Goal: Information Seeking & Learning: Learn about a topic

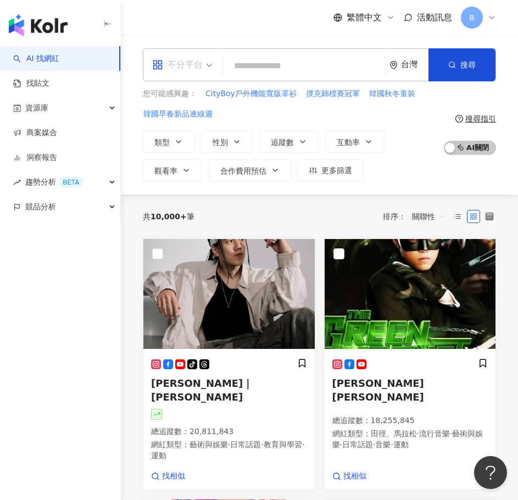
click at [206, 68] on span "不分平台" at bounding box center [182, 65] width 60 height 18
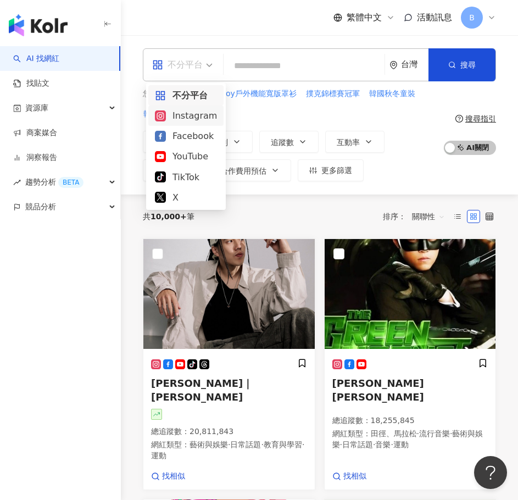
click at [209, 114] on div "Instagram" at bounding box center [186, 116] width 62 height 14
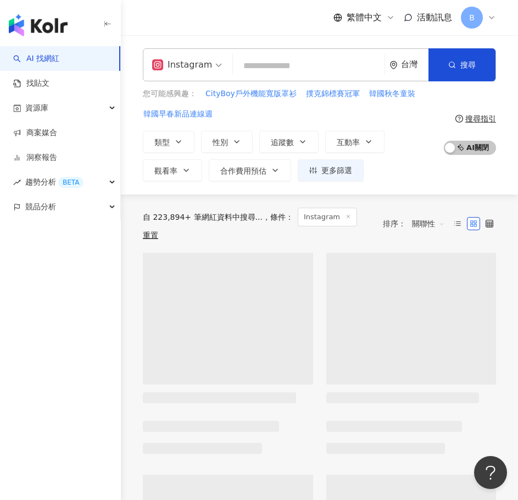
click at [281, 71] on input "search" at bounding box center [308, 66] width 143 height 21
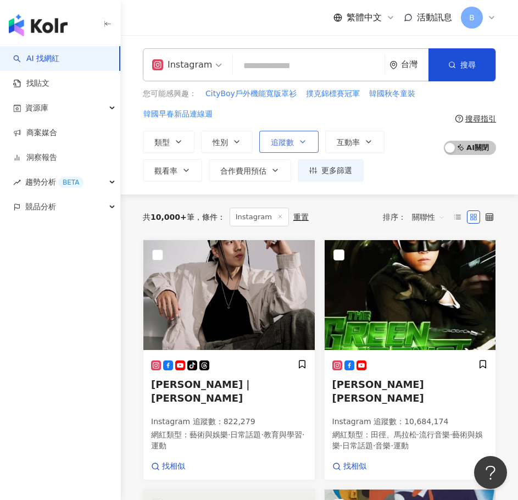
click at [272, 149] on button "追蹤數" at bounding box center [288, 142] width 59 height 22
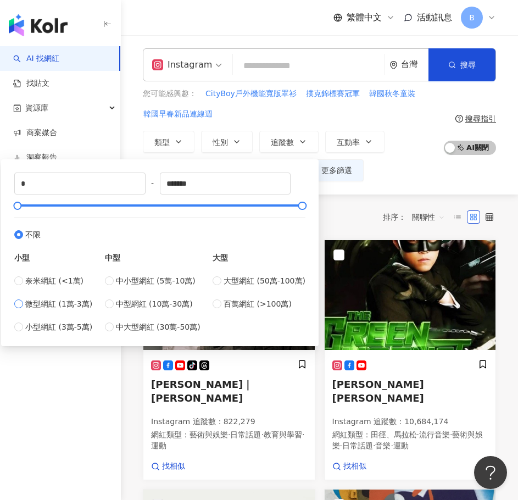
click at [82, 307] on span "微型網紅 (1萬-3萬)" at bounding box center [58, 304] width 67 height 12
type input "*****"
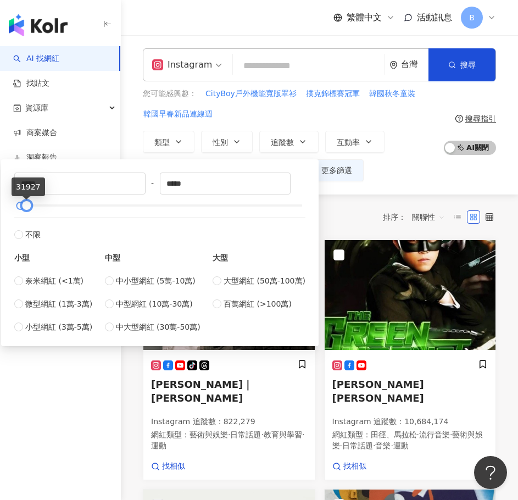
click at [27, 209] on div at bounding box center [27, 206] width 6 height 6
type input "*****"
type input "****"
type input "*****"
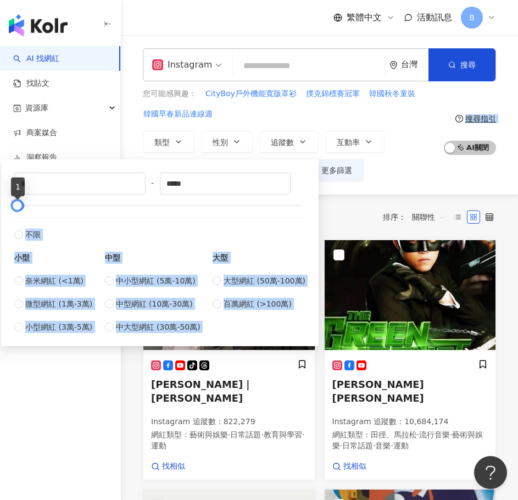
drag, startPoint x: 40, startPoint y: 208, endPoint x: -1, endPoint y: 203, distance: 40.4
click at [0, 203] on html "AI 找網紅 找貼文 資源庫 商案媒合 洞察報告 趨勢分析 BETA 競品分析 繁體中文 活動訊息 B Instagram 台灣 搜尋 您可能感興趣： Cit…" at bounding box center [259, 250] width 518 height 500
drag, startPoint x: 49, startPoint y: 333, endPoint x: 49, endPoint y: 325, distance: 8.2
click at [49, 331] on div "* - ***** 不限 小型 奈米網紅 (<1萬) 微型網紅 (1萬-3萬) 小型網紅 (3萬-5萬) 中型 中小型網紅 (5萬-10萬) 中型網紅 (10…" at bounding box center [160, 253] width 304 height 174
click at [49, 325] on span "小型網紅 (3萬-5萬)" at bounding box center [58, 327] width 67 height 12
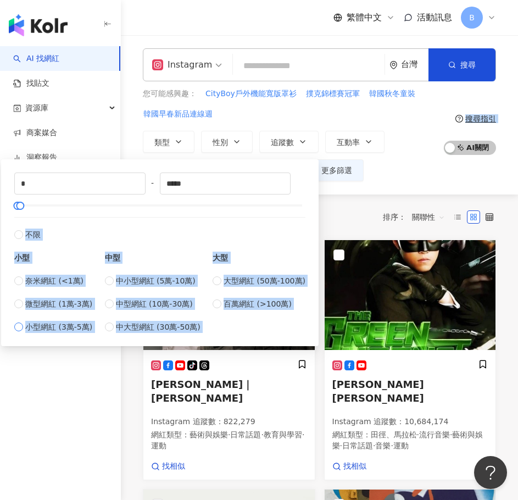
type input "*****"
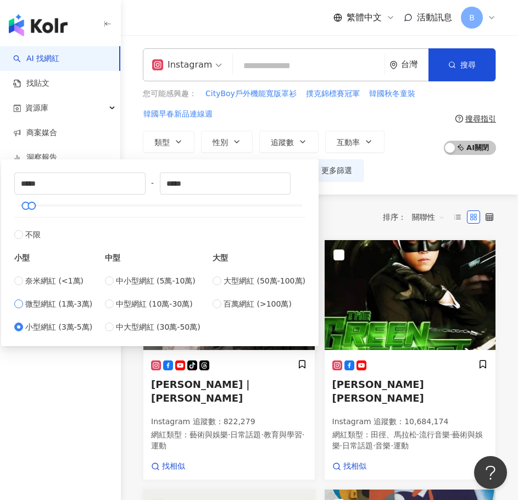
type input "*****"
click at [391, 179] on div "類型 性別 追蹤數 互動率 觀看率 合作費用預估 更多篩選 ***** - ***** 不限 小型 奈米網紅 (<1萬) 微型網紅 (1萬-3萬) 小型網紅 …" at bounding box center [290, 156] width 295 height 51
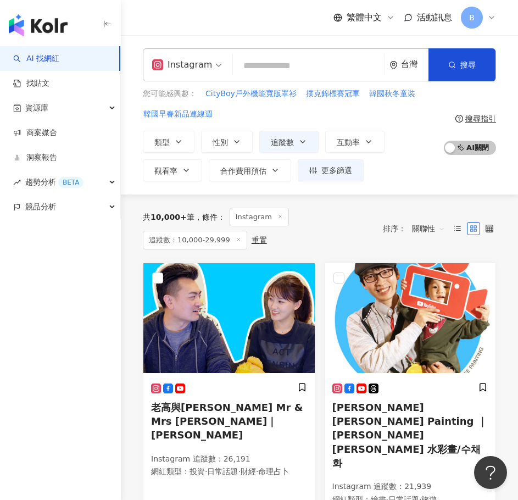
click at [311, 66] on input "search" at bounding box center [308, 66] width 143 height 21
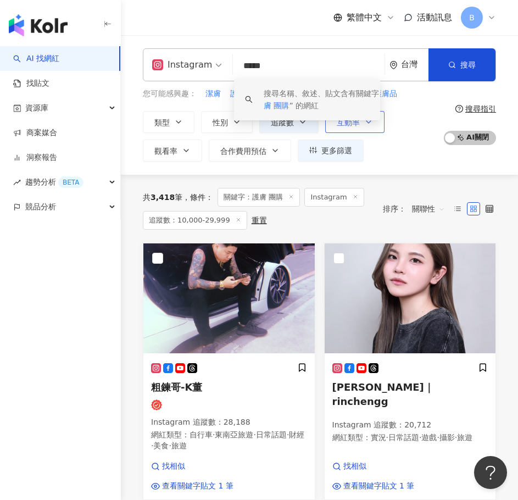
type input "*****"
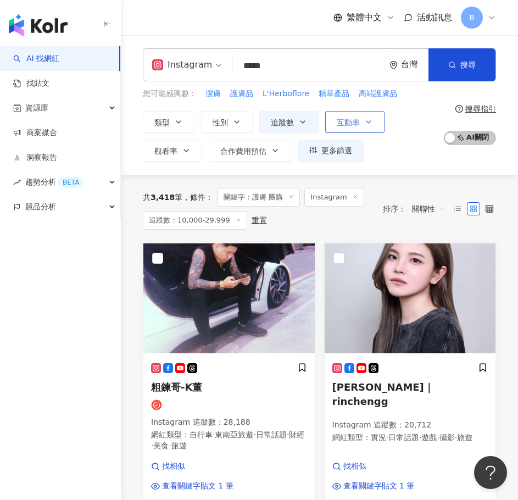
click at [369, 125] on icon "button" at bounding box center [368, 122] width 9 height 9
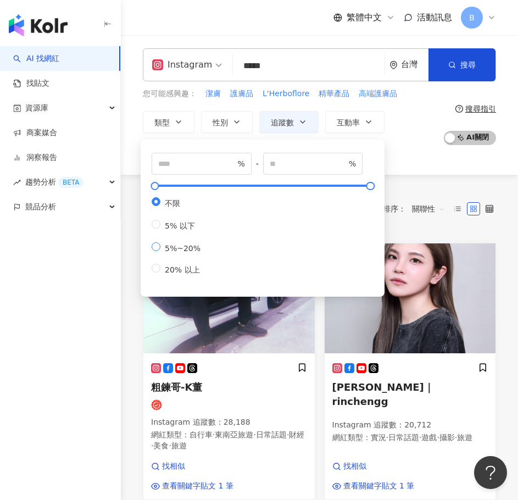
click at [164, 253] on span "5%~20%" at bounding box center [182, 248] width 45 height 9
type input "*"
type input "**"
click at [402, 157] on div "類型 性別 追蹤數 互動率 觀看率 合作費用預估 更多篩選 ***** - ***** 不限 小型 奈米網紅 (<1萬) 微型網紅 (1萬-3萬) 小型網紅 …" at bounding box center [290, 136] width 295 height 51
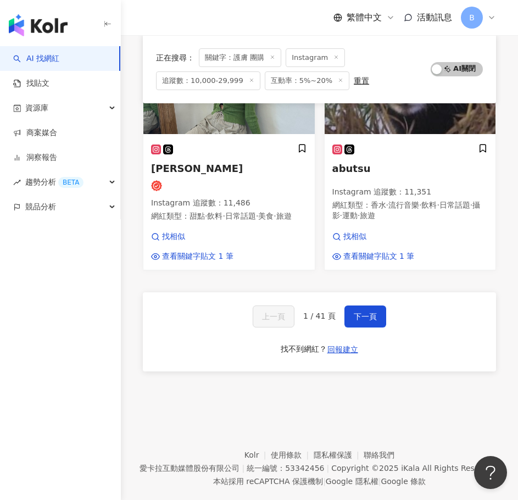
scroll to position [1569, 0]
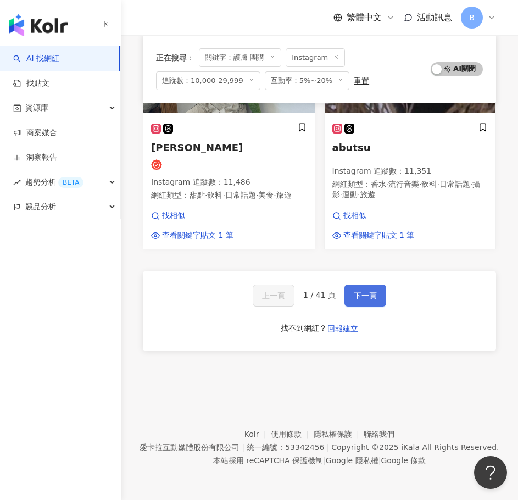
click at [375, 299] on span "下一頁" at bounding box center [365, 295] width 23 height 9
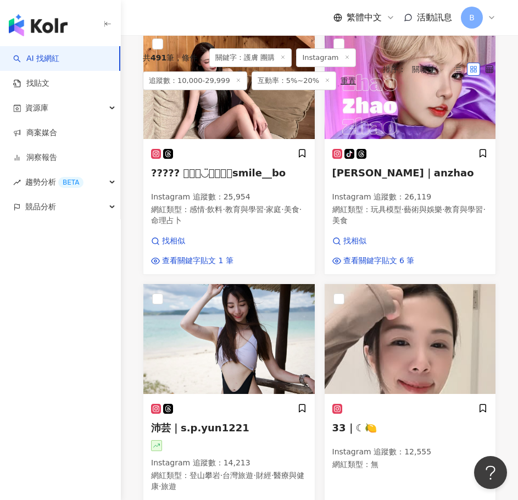
scroll to position [0, 0]
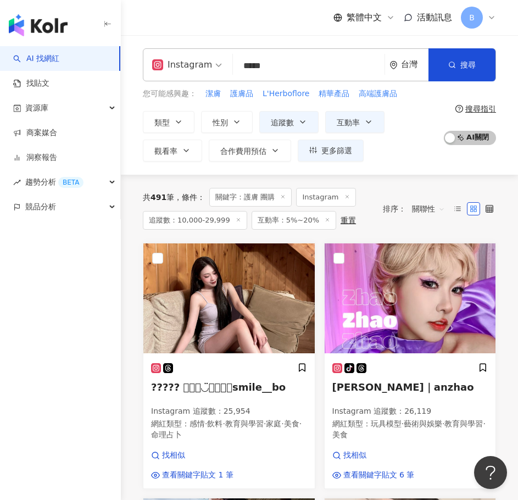
click at [301, 224] on span "互動率：5%~20%" at bounding box center [294, 220] width 85 height 19
click at [296, 219] on span "互動率：5%~20%" at bounding box center [294, 220] width 85 height 19
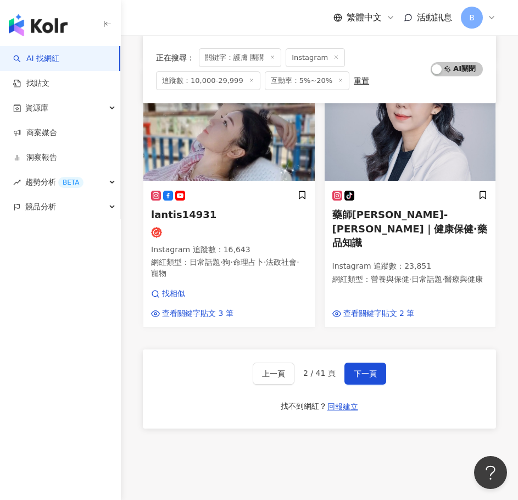
scroll to position [1538, 0]
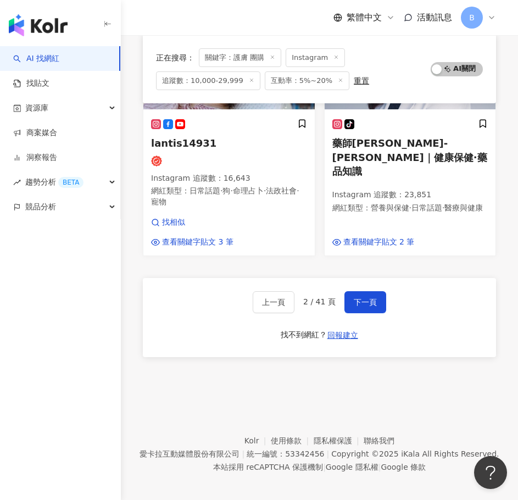
click at [359, 282] on div "上一頁 2 / 41 頁 下一頁 找不到網紅？ 回報建立" at bounding box center [319, 317] width 353 height 79
click at [360, 298] on span "下一頁" at bounding box center [365, 302] width 23 height 9
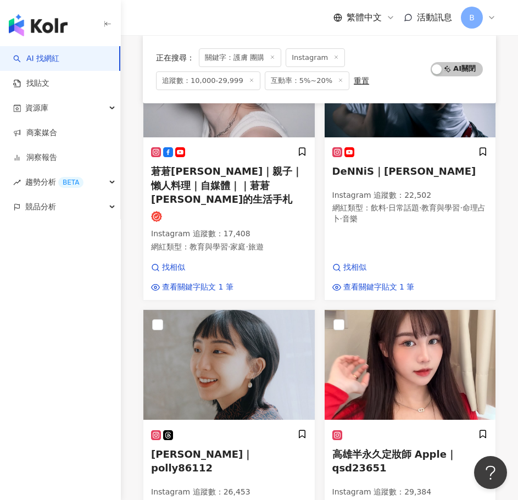
scroll to position [1539, 0]
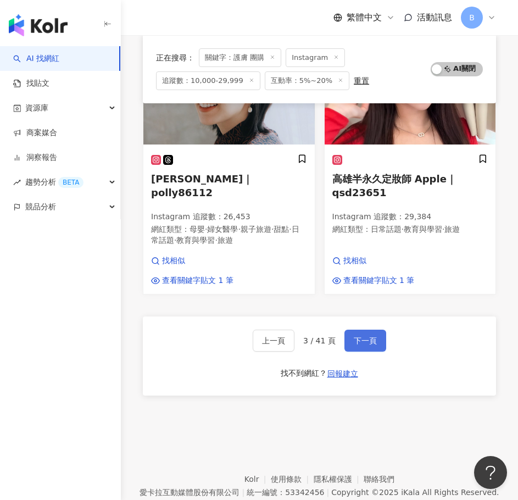
click at [358, 336] on span "下一頁" at bounding box center [365, 340] width 23 height 9
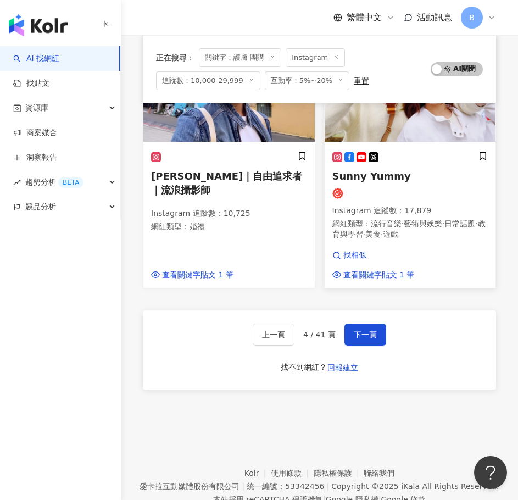
scroll to position [1533, 0]
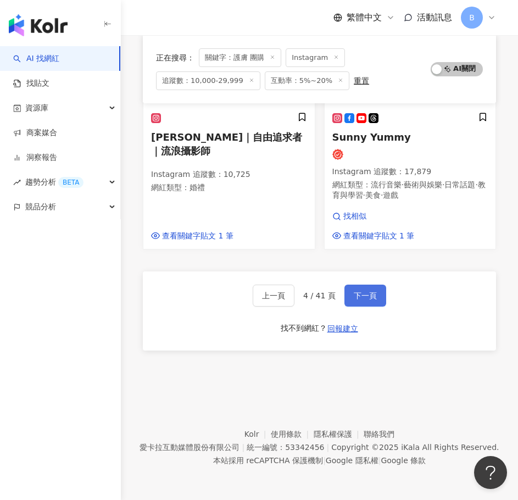
click at [350, 299] on button "下一頁" at bounding box center [366, 296] width 42 height 22
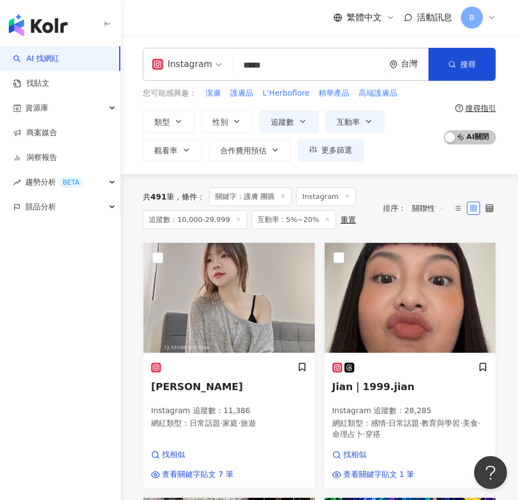
scroll to position [0, 0]
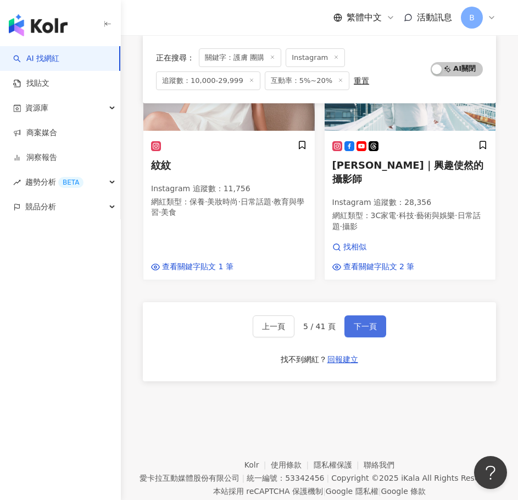
click at [356, 322] on span "下一頁" at bounding box center [365, 326] width 23 height 9
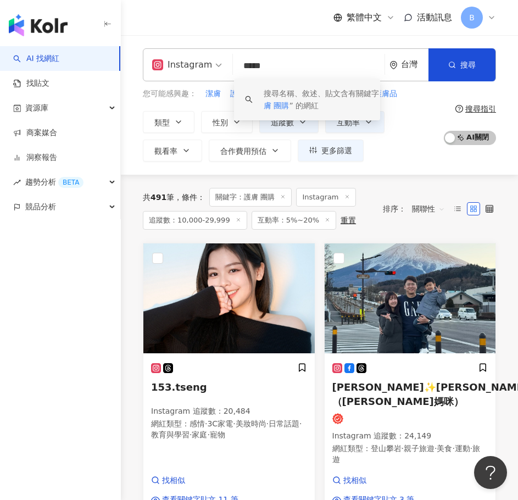
drag, startPoint x: 282, startPoint y: 69, endPoint x: 264, endPoint y: 63, distance: 19.6
click at [264, 63] on input "*****" at bounding box center [308, 66] width 143 height 21
click at [221, 114] on button "性別" at bounding box center [227, 122] width 52 height 22
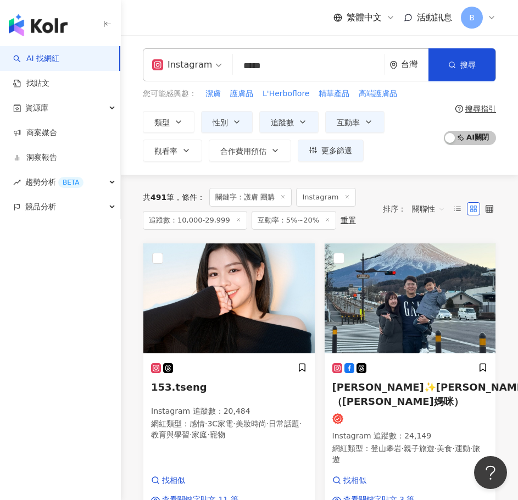
click at [402, 158] on div "類型 性別 追蹤數 互動率 觀看率 合作費用預估 更多篩選 ***** - ***** 不限 小型 奈米網紅 (<1萬) 微型網紅 (1萬-3萬) 小型網紅 …" at bounding box center [290, 136] width 295 height 51
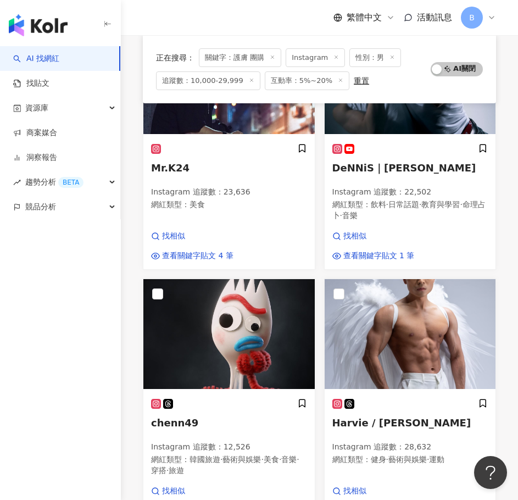
scroll to position [1544, 0]
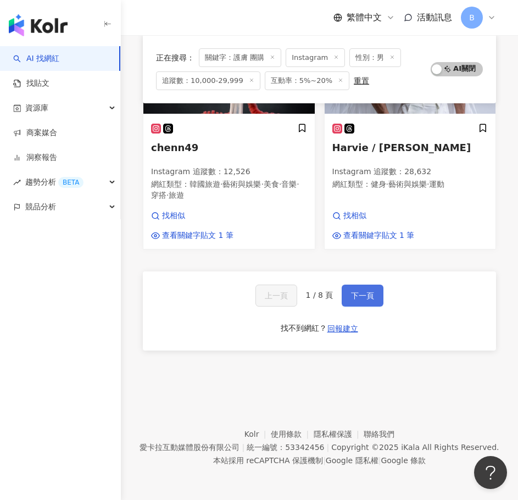
click at [358, 293] on span "下一頁" at bounding box center [362, 295] width 23 height 9
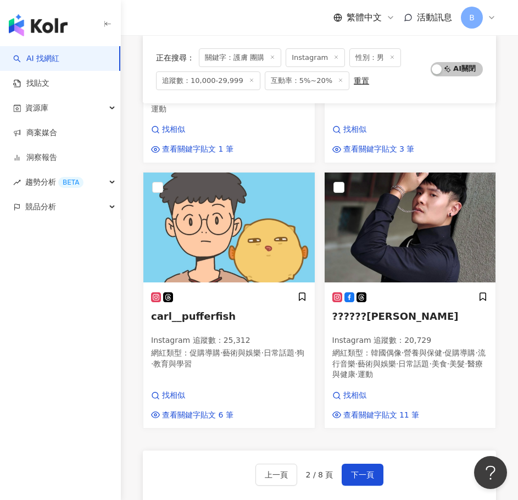
scroll to position [1440, 0]
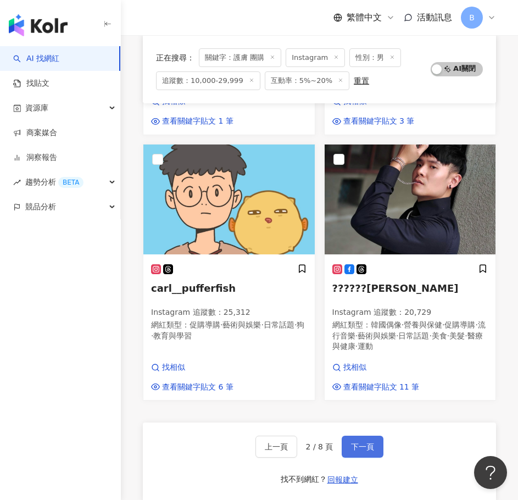
click at [377, 436] on button "下一頁" at bounding box center [363, 447] width 42 height 22
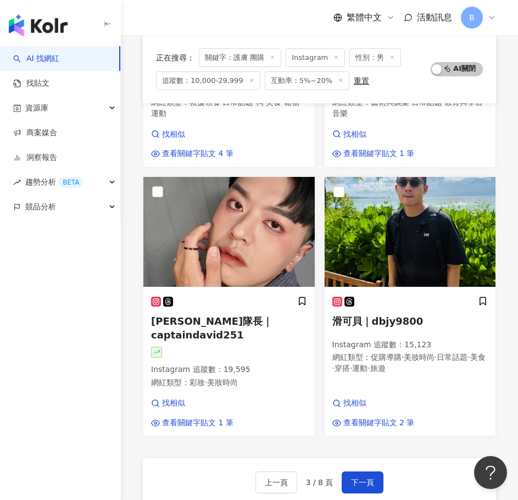
scroll to position [1373, 0]
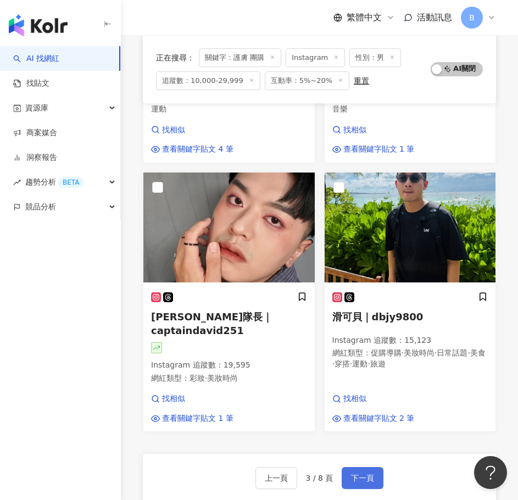
click at [361, 474] on span "下一頁" at bounding box center [362, 478] width 23 height 9
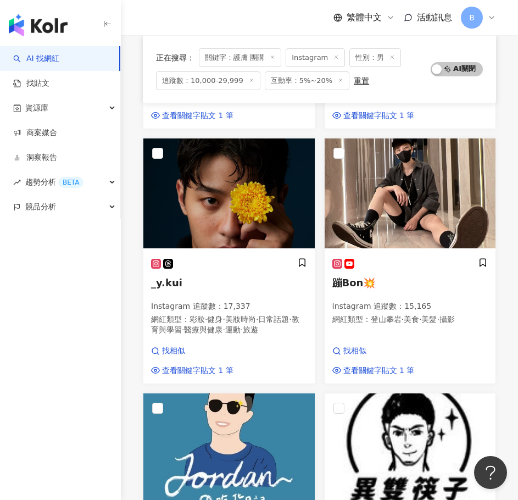
scroll to position [1426, 0]
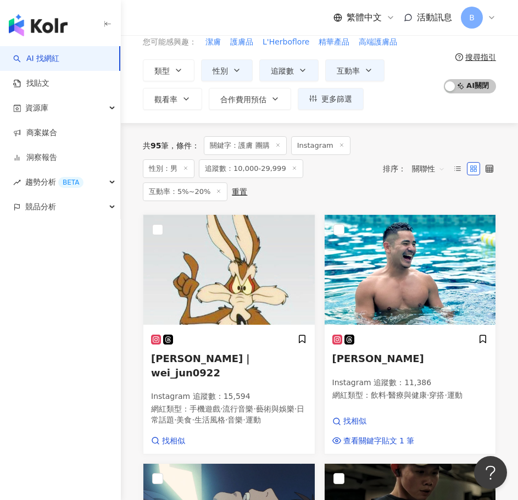
scroll to position [0, 0]
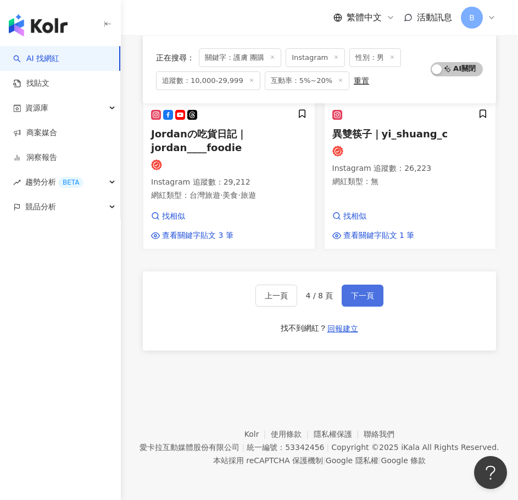
click at [354, 300] on span "下一頁" at bounding box center [362, 295] width 23 height 9
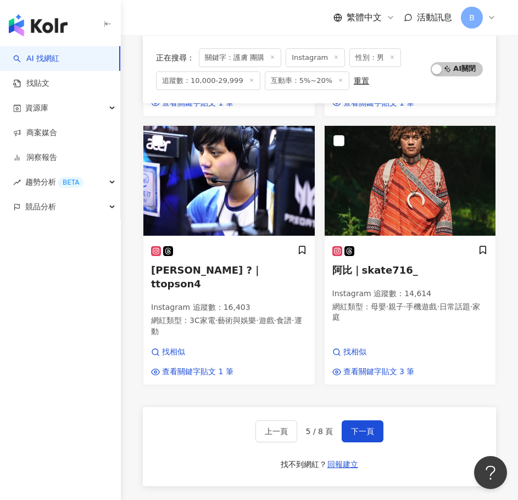
scroll to position [1522, 0]
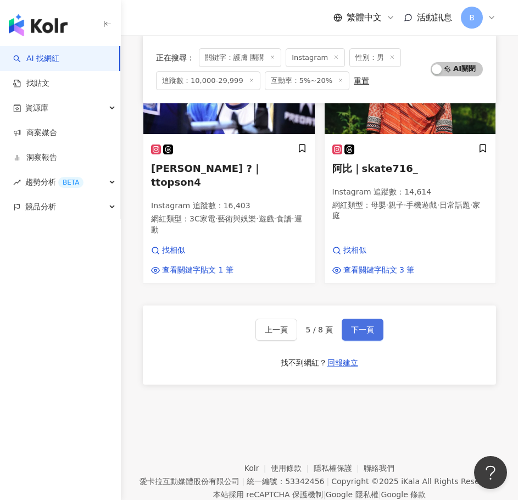
click at [379, 319] on button "下一頁" at bounding box center [363, 330] width 42 height 22
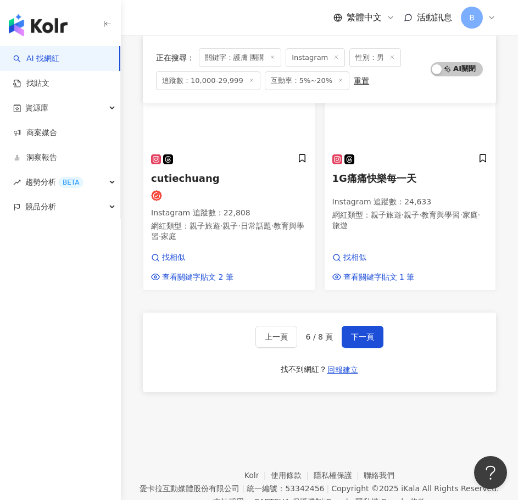
scroll to position [1544, 0]
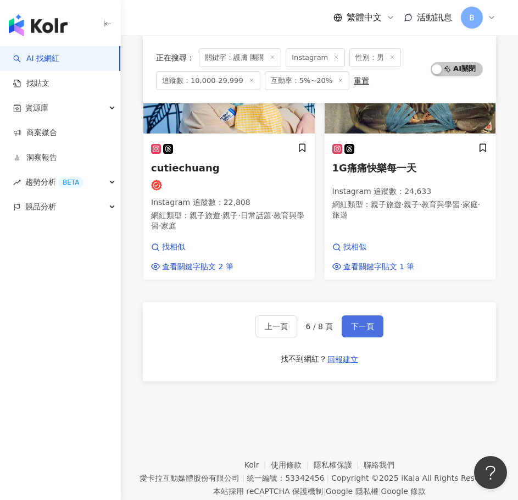
click at [366, 322] on span "下一頁" at bounding box center [362, 326] width 23 height 9
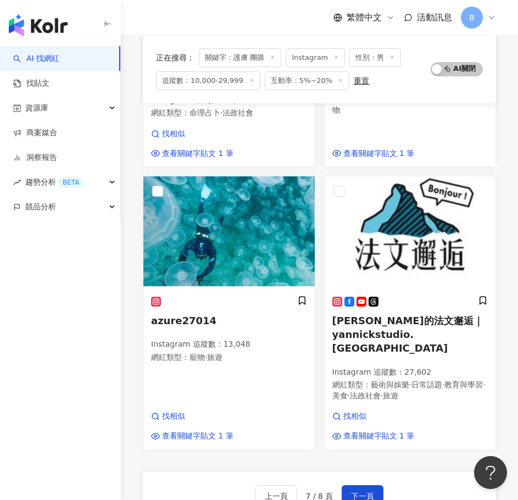
scroll to position [1503, 0]
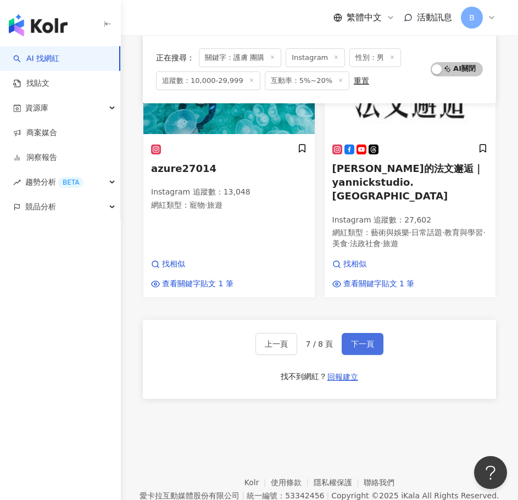
click at [369, 333] on button "下一頁" at bounding box center [363, 344] width 42 height 22
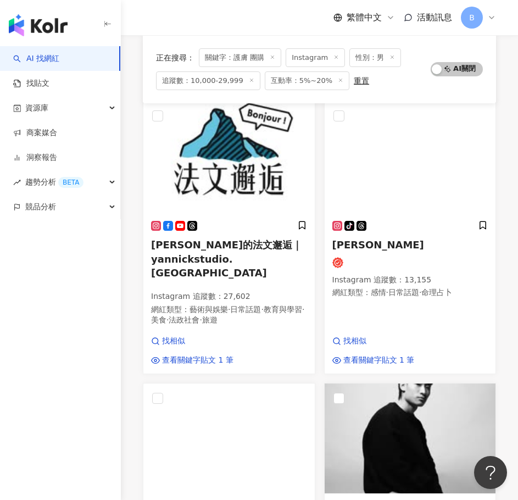
scroll to position [0, 0]
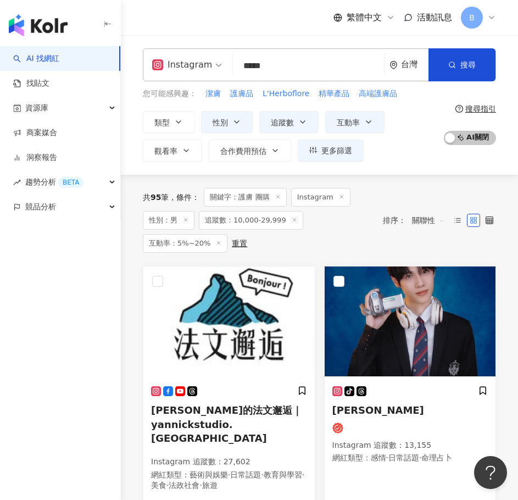
click at [279, 71] on input "*****" at bounding box center [308, 66] width 143 height 21
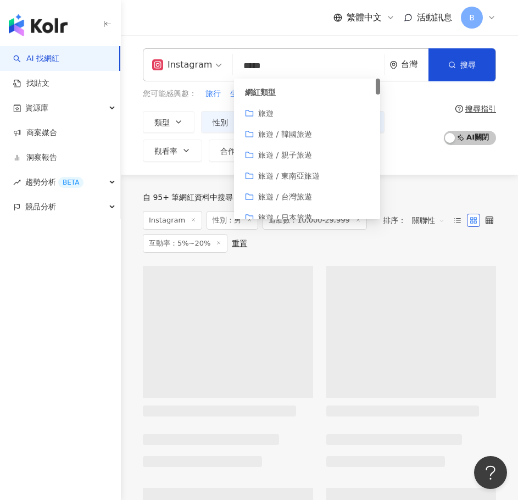
type input "*****"
click at [458, 188] on div "自 95+ 筆網紅資料中搜尋... 條件 ： 關鍵字：旅遊 日常 Instagram 性別：男 追蹤數：10,000-29,999 互動率：5%~20% 重置…" at bounding box center [319, 220] width 353 height 65
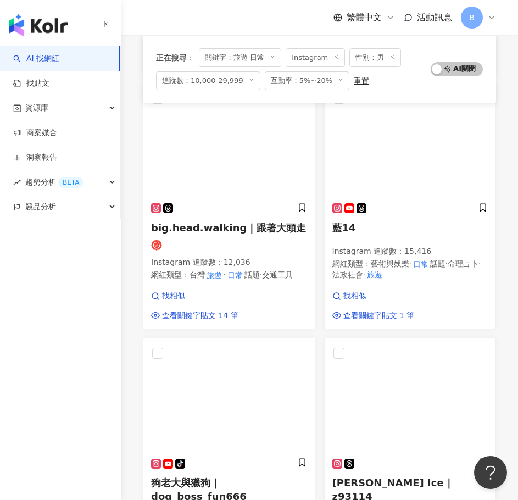
scroll to position [110, 0]
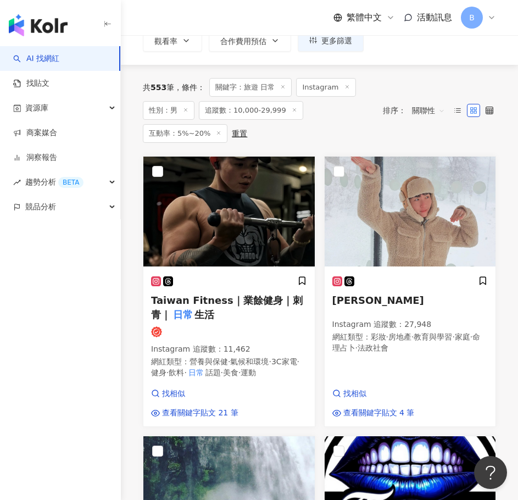
click at [180, 111] on span "性別：男" at bounding box center [169, 110] width 52 height 19
click at [186, 111] on icon at bounding box center [185, 109] width 5 height 5
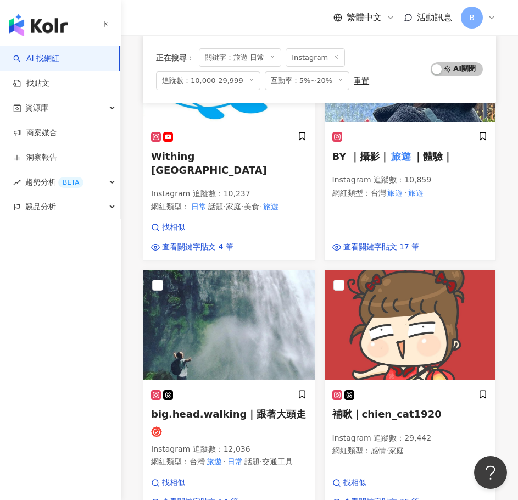
scroll to position [1429, 0]
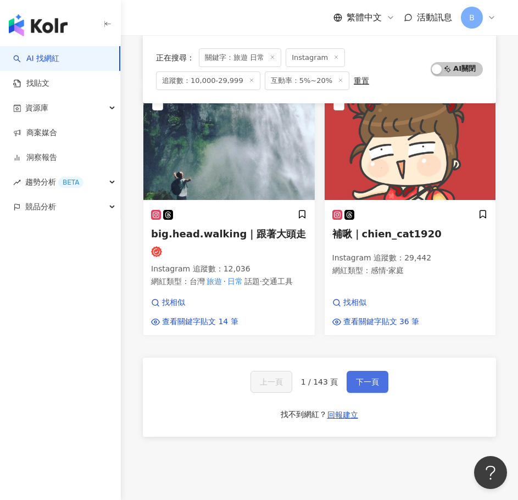
click at [353, 393] on button "下一頁" at bounding box center [368, 382] width 42 height 22
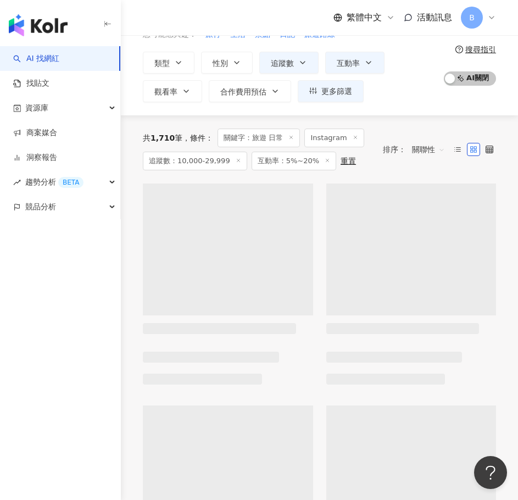
scroll to position [0, 0]
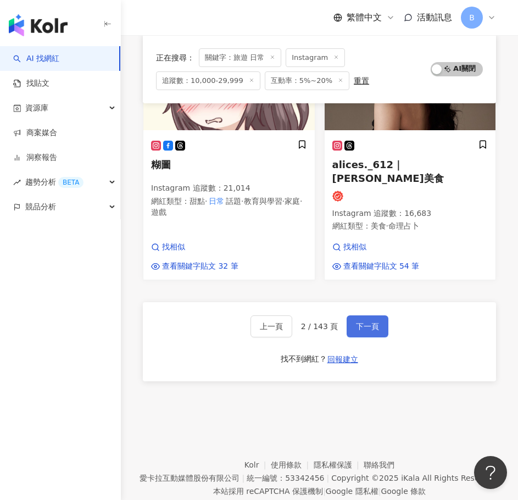
click at [378, 315] on button "下一頁" at bounding box center [368, 326] width 42 height 22
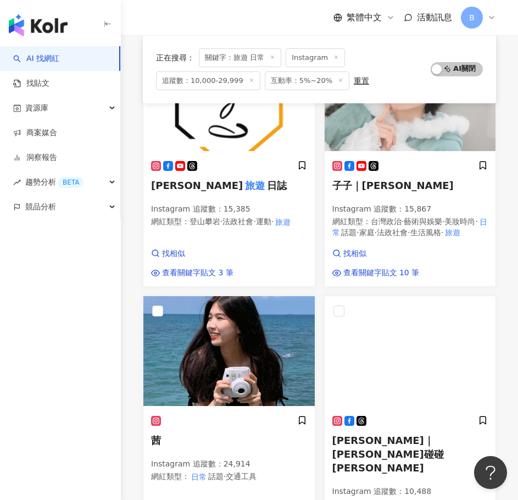
scroll to position [1511, 0]
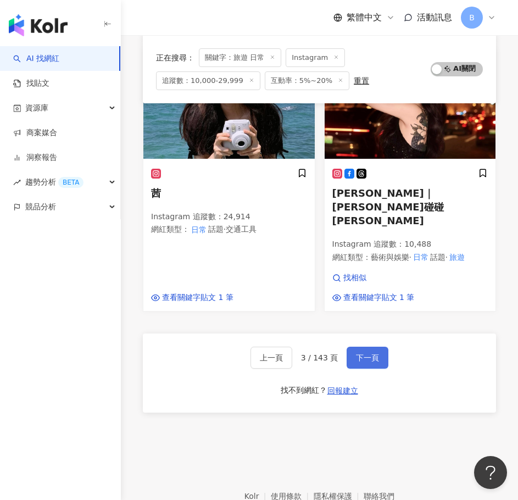
click at [367, 347] on button "下一頁" at bounding box center [368, 358] width 42 height 22
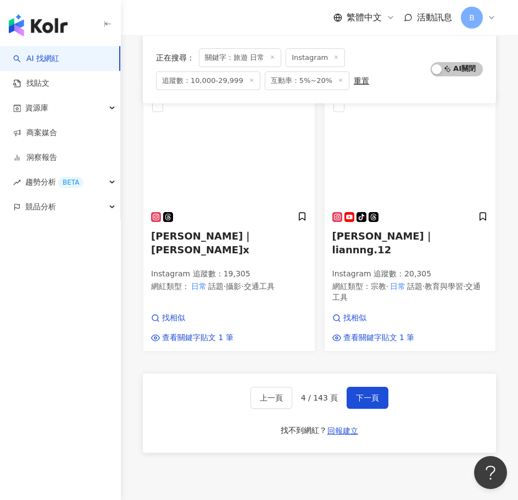
scroll to position [1476, 0]
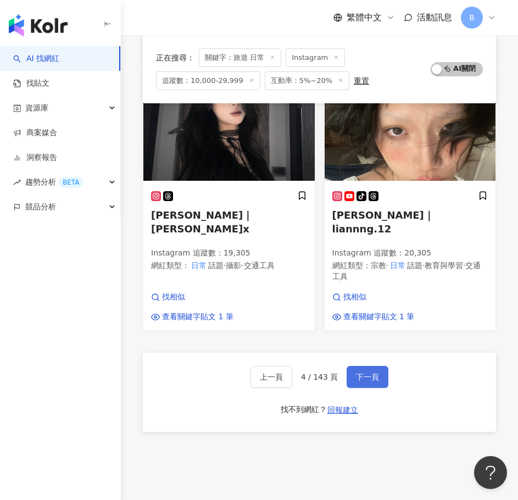
click at [377, 373] on span "下一頁" at bounding box center [367, 377] width 23 height 9
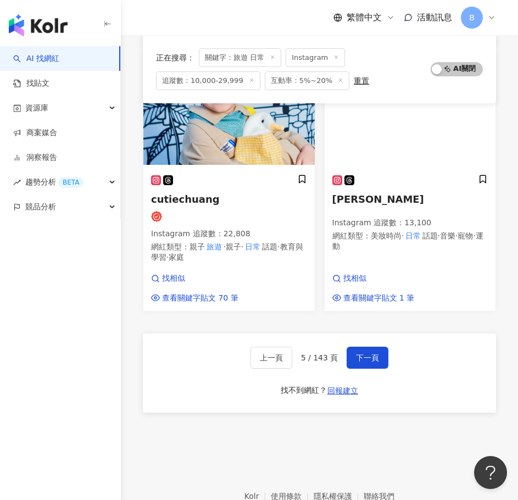
scroll to position [1536, 0]
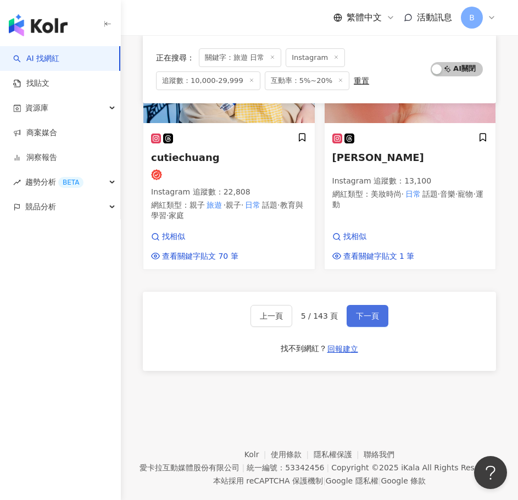
click at [373, 305] on button "下一頁" at bounding box center [368, 316] width 42 height 22
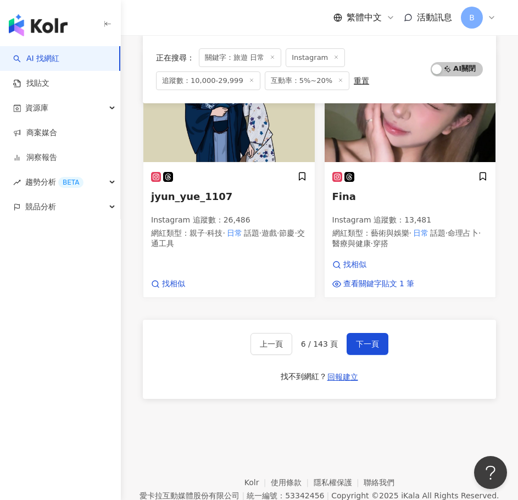
scroll to position [1500, 0]
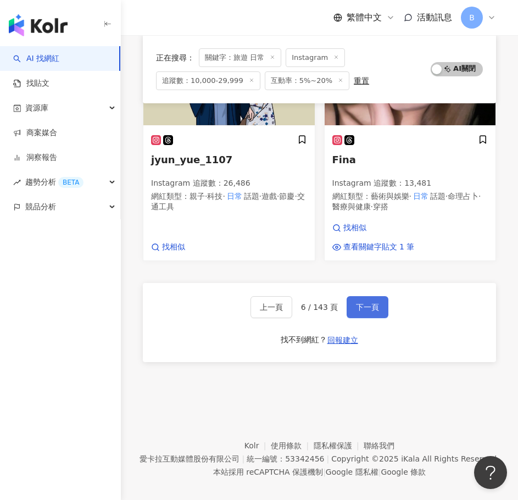
click at [368, 303] on span "下一頁" at bounding box center [367, 307] width 23 height 9
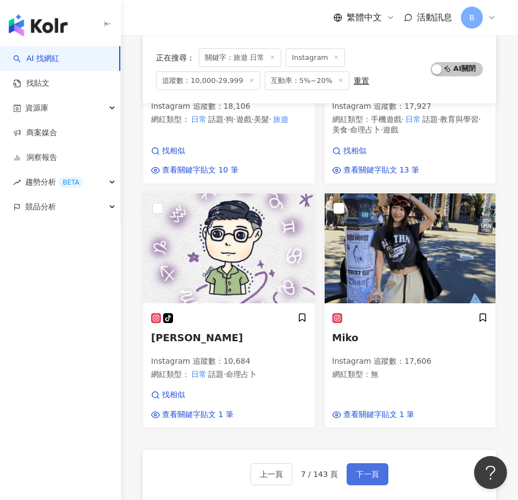
scroll to position [1365, 0]
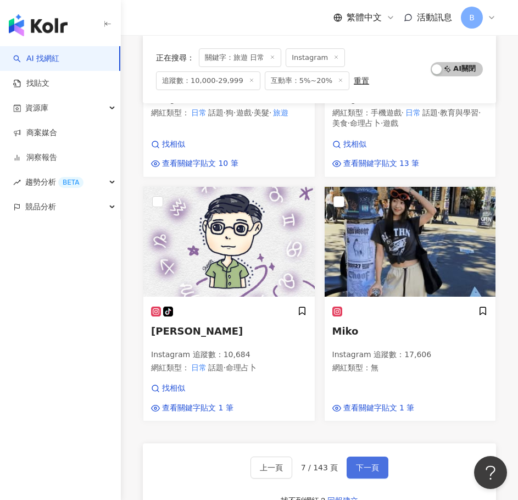
click at [350, 457] on button "下一頁" at bounding box center [368, 468] width 42 height 22
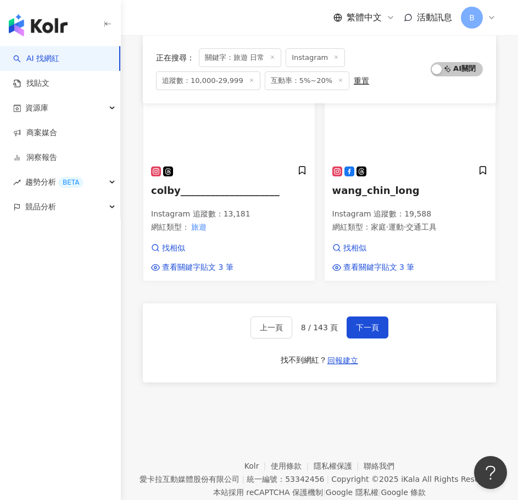
scroll to position [1525, 0]
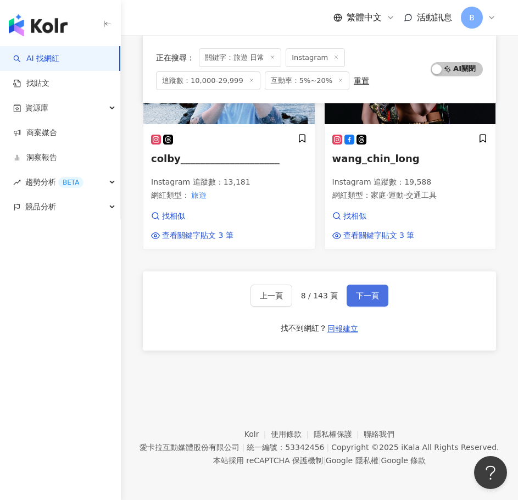
click at [372, 300] on span "下一頁" at bounding box center [367, 295] width 23 height 9
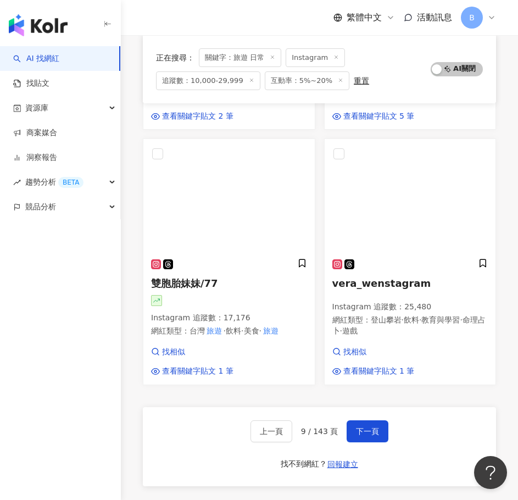
scroll to position [1401, 0]
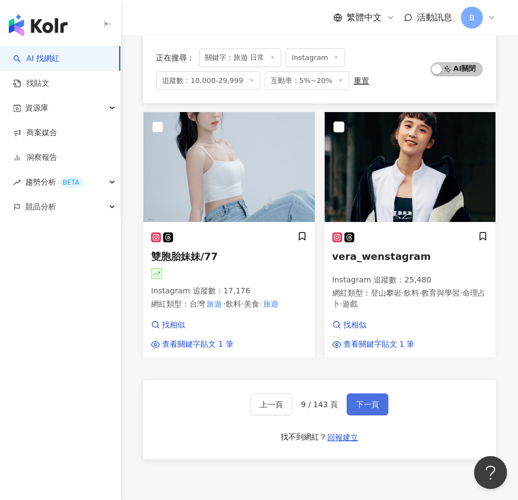
drag, startPoint x: 348, startPoint y: 405, endPoint x: 351, endPoint y: 400, distance: 6.4
click at [348, 405] on button "下一頁" at bounding box center [368, 405] width 42 height 22
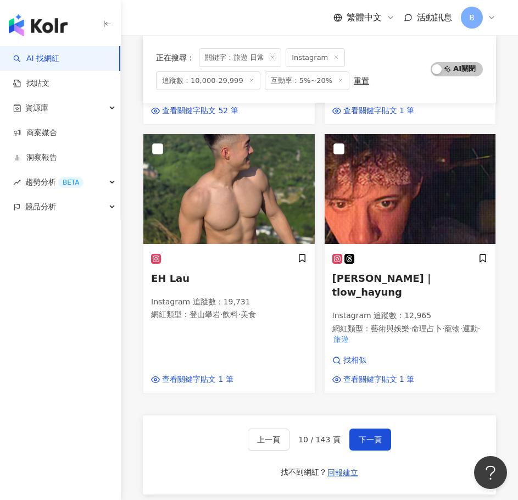
scroll to position [1514, 0]
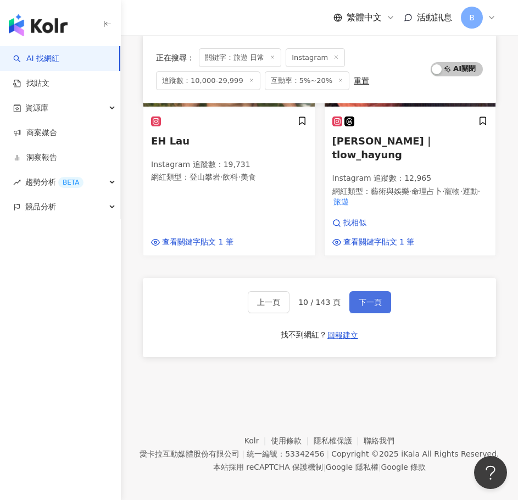
click at [370, 298] on span "下一頁" at bounding box center [370, 302] width 23 height 9
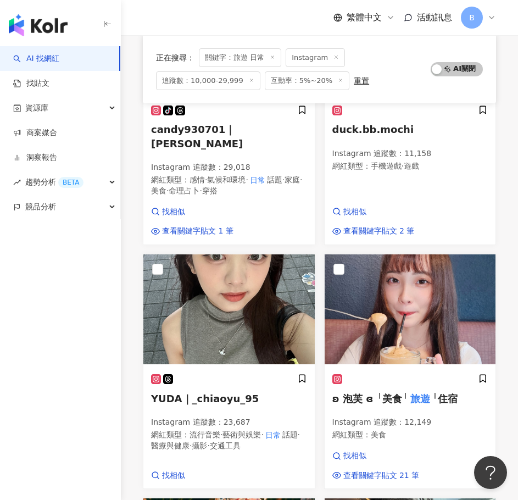
scroll to position [203, 0]
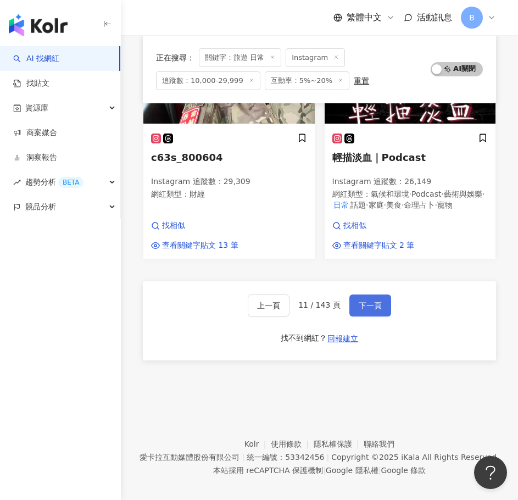
click at [379, 295] on button "下一頁" at bounding box center [371, 306] width 42 height 22
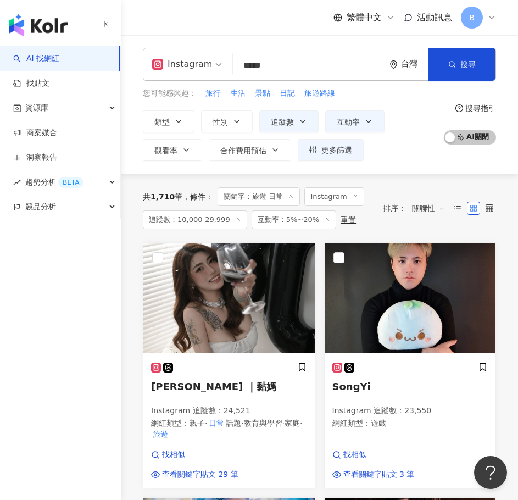
scroll to position [0, 0]
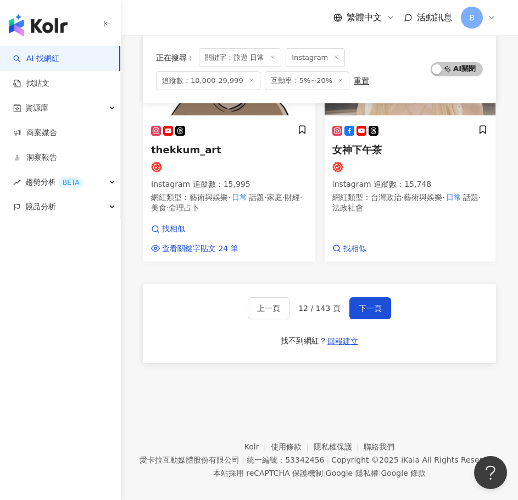
drag, startPoint x: 524, startPoint y: 126, endPoint x: 16, endPoint y: 14, distance: 519.9
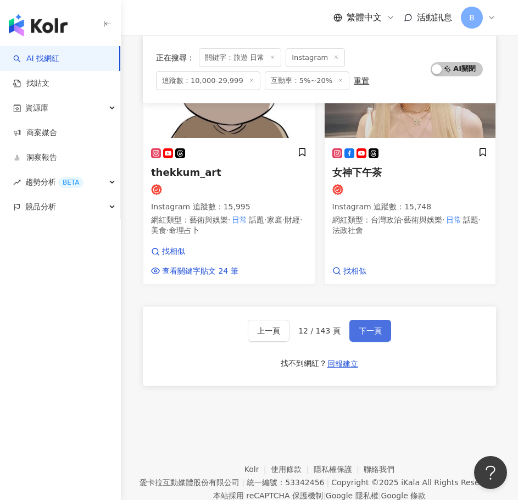
click at [352, 322] on button "下一頁" at bounding box center [371, 331] width 42 height 22
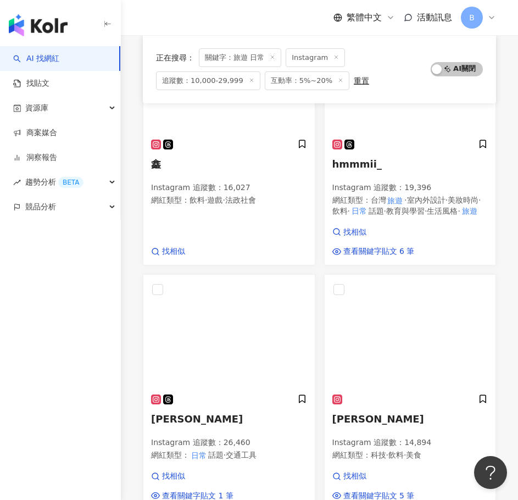
scroll to position [1511, 0]
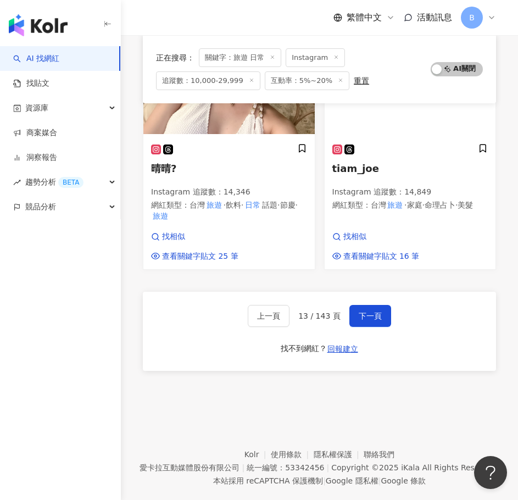
drag, startPoint x: 522, startPoint y: 99, endPoint x: 9, endPoint y: 12, distance: 519.5
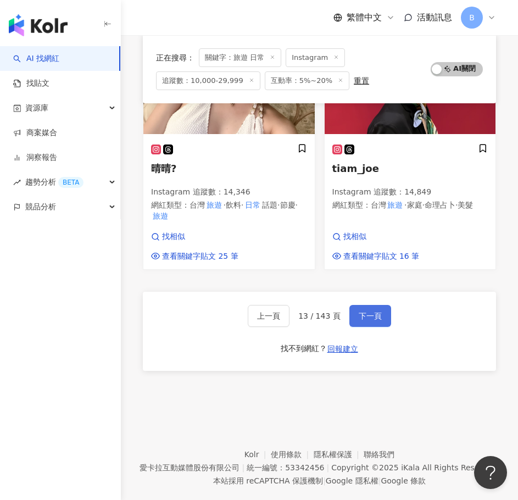
click at [364, 312] on span "下一頁" at bounding box center [370, 316] width 23 height 9
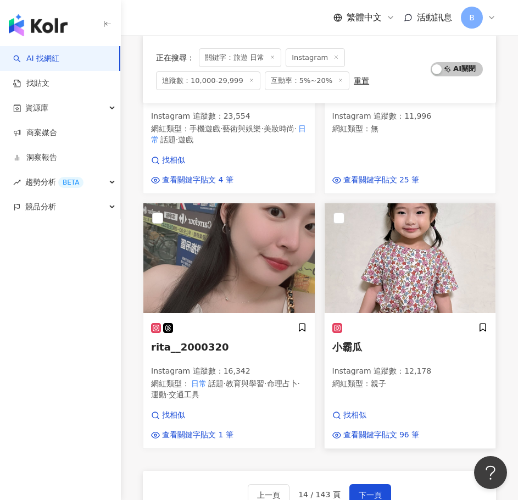
scroll to position [1522, 0]
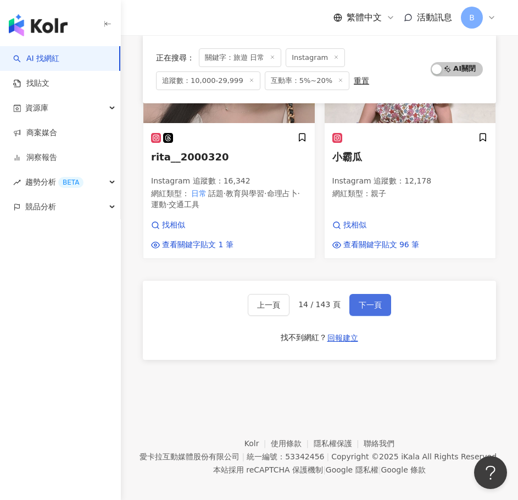
click at [377, 301] on span "下一頁" at bounding box center [370, 305] width 23 height 9
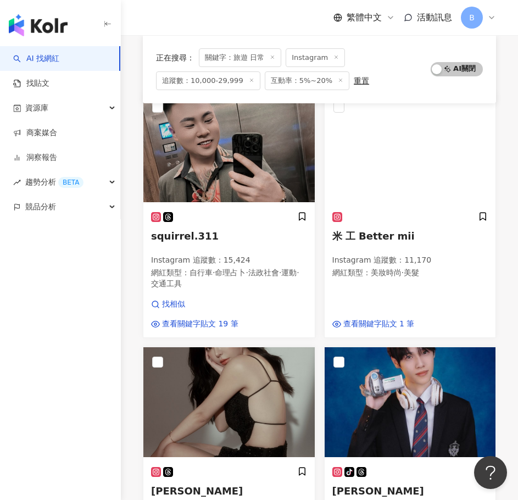
scroll to position [0, 0]
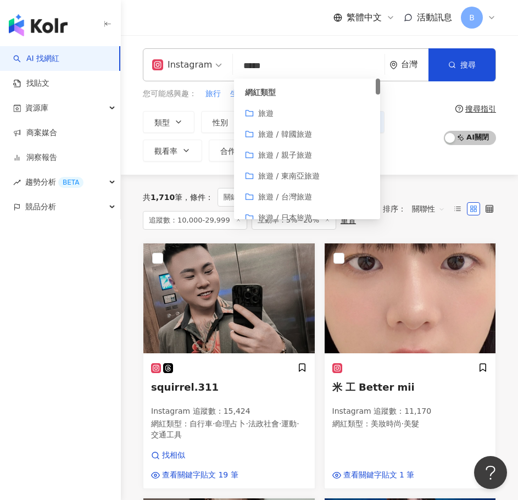
drag, startPoint x: 277, startPoint y: 67, endPoint x: 261, endPoint y: 69, distance: 16.1
click at [261, 69] on input "*****" at bounding box center [308, 66] width 143 height 21
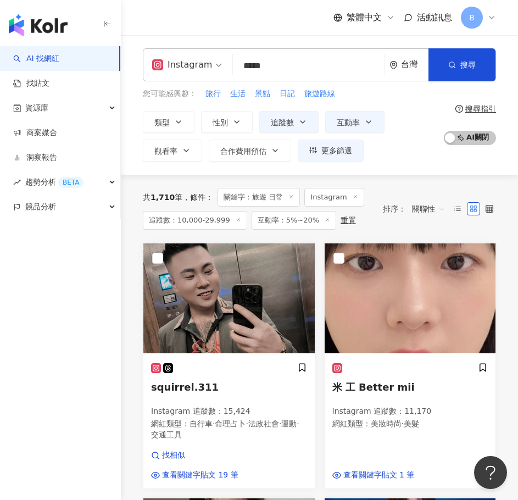
click at [297, 67] on input "*****" at bounding box center [308, 66] width 143 height 21
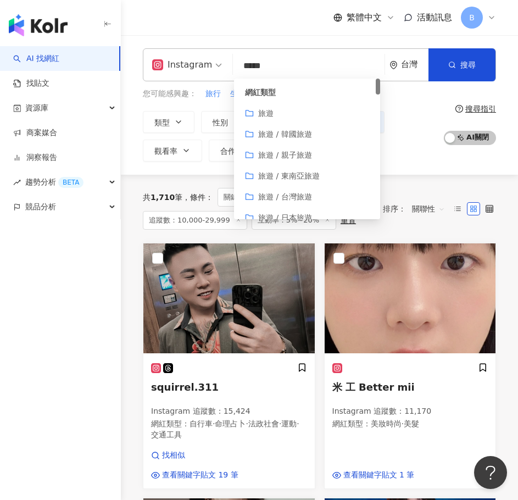
drag, startPoint x: 282, startPoint y: 66, endPoint x: 268, endPoint y: 66, distance: 14.3
click at [268, 66] on input "*****" at bounding box center [308, 66] width 143 height 21
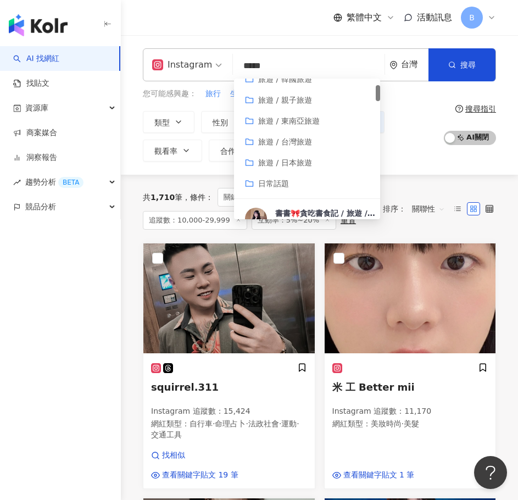
click at [298, 82] on span "旅遊 / 韓國旅遊" at bounding box center [285, 79] width 54 height 9
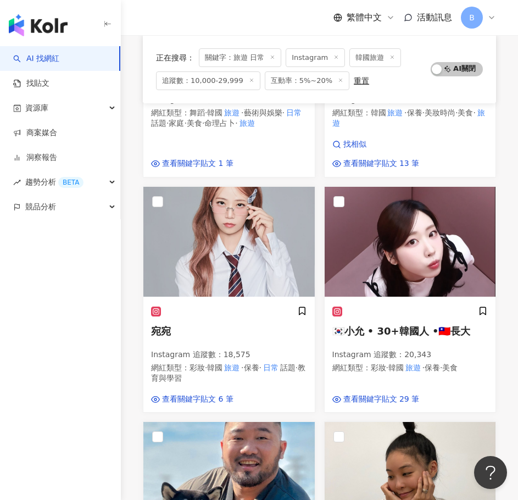
scroll to position [1099, 0]
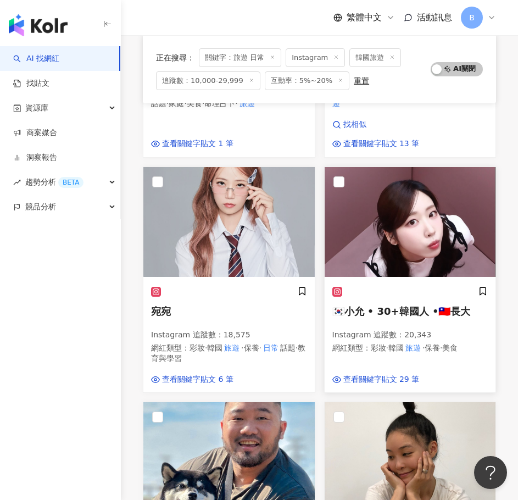
drag, startPoint x: 450, startPoint y: 197, endPoint x: 469, endPoint y: 203, distance: 20.7
click at [469, 203] on img at bounding box center [410, 222] width 171 height 110
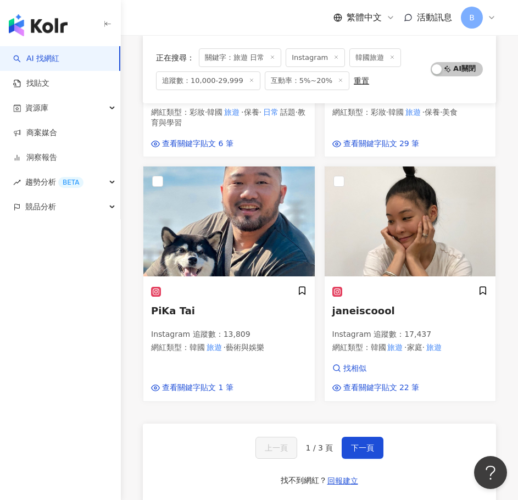
scroll to position [1374, 0]
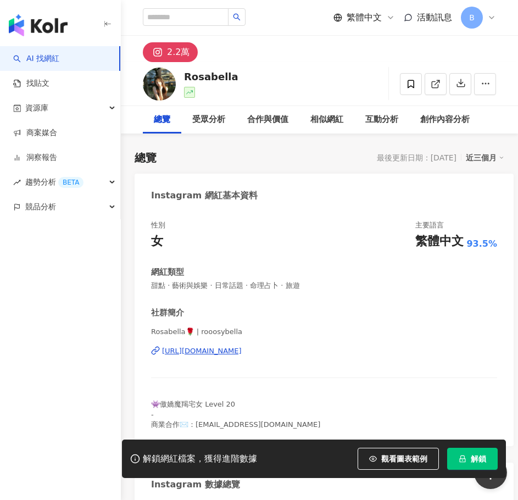
scroll to position [165, 0]
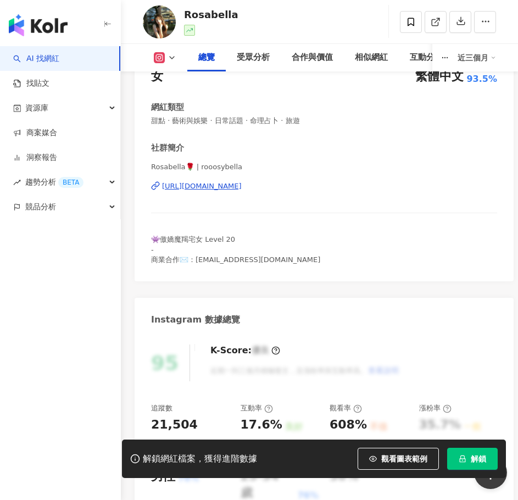
click at [227, 188] on div "https://www.instagram.com/rooosybella/" at bounding box center [202, 186] width 80 height 10
click at [248, 137] on div "性別 女 主要語言 繁體中文 93.5% 網紅類型 甜點 · 藝術與娛樂 · 日常話題 · 命理占卜 · 旅遊 社群簡介 Rosabella🌹 | rooos…" at bounding box center [324, 160] width 346 height 209
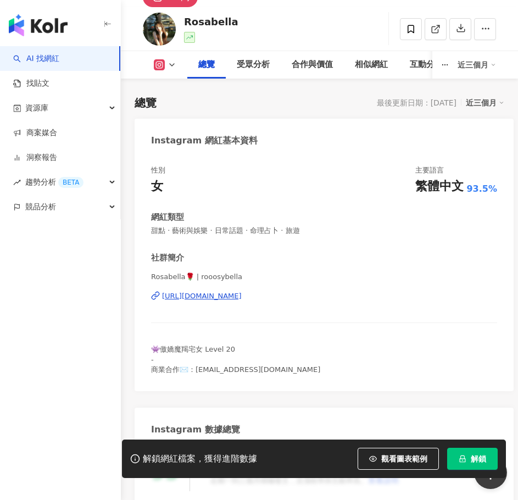
scroll to position [0, 0]
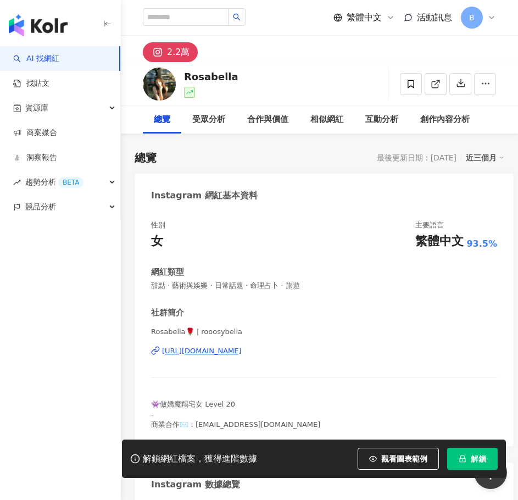
click at [345, 210] on div "性別 女 主要語言 繁體中文 93.5% 網紅類型 甜點 · 藝術與娛樂 · 日常話題 · 命理占卜 · 旅遊 社群簡介 Rosabella🌹 | rooos…" at bounding box center [324, 327] width 379 height 237
click at [487, 447] on div "解鎖網紅檔案，獲得進階數據 觀看圖表範例 解鎖" at bounding box center [314, 459] width 384 height 38
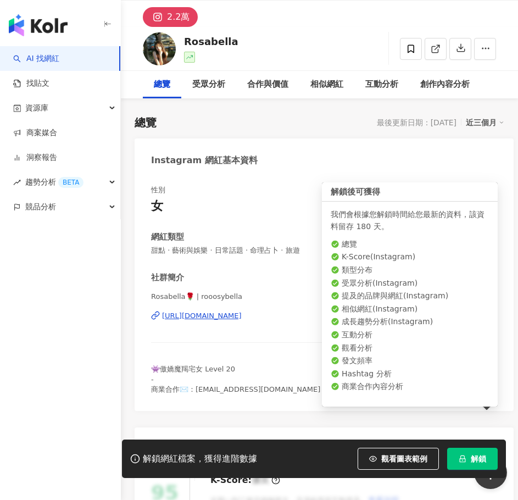
scroll to position [55, 0]
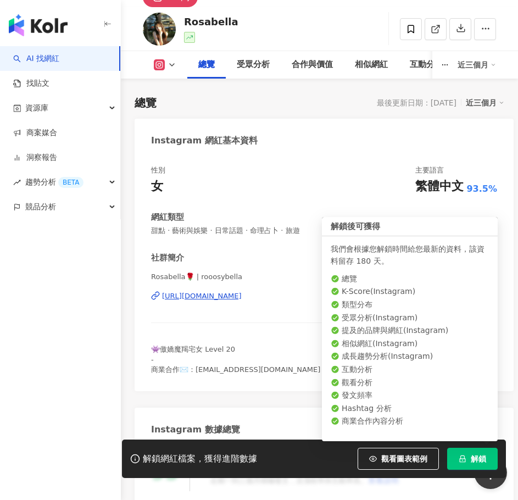
click at [481, 460] on span "解鎖" at bounding box center [478, 459] width 15 height 9
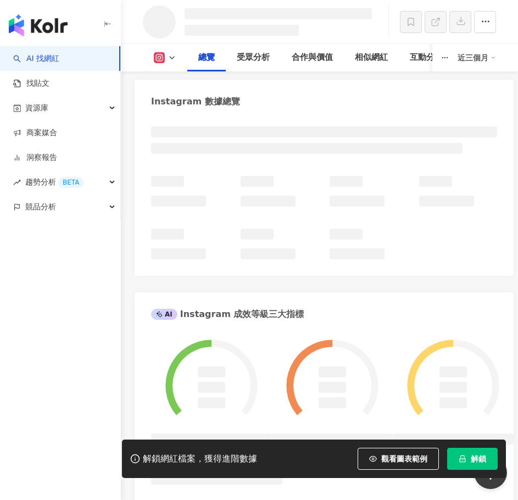
scroll to position [424, 0]
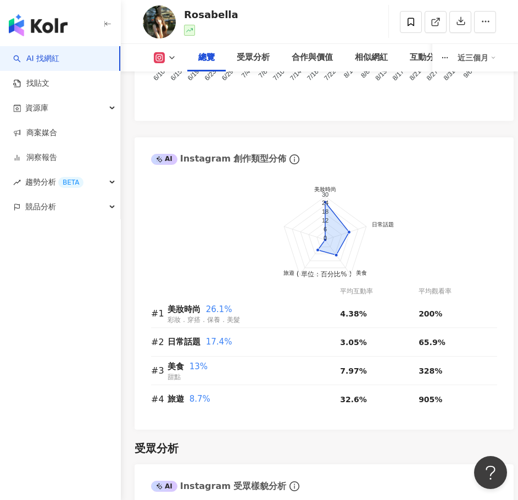
scroll to position [1154, 0]
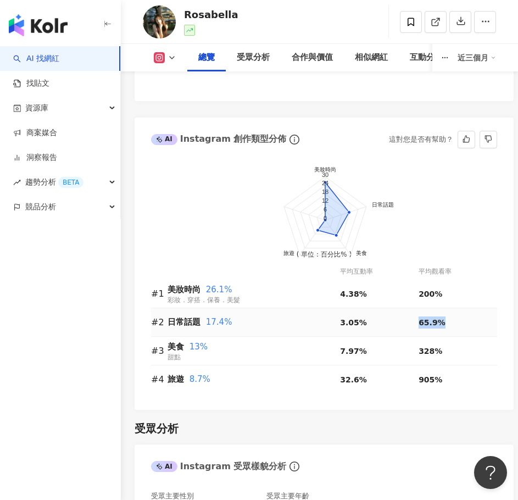
drag, startPoint x: 416, startPoint y: 298, endPoint x: 446, endPoint y: 296, distance: 30.4
click at [446, 308] on tr "#2 日常話題 17.4% 3.05% 65.9%" at bounding box center [324, 322] width 346 height 29
click at [447, 317] on div "65.9%" at bounding box center [458, 323] width 79 height 12
drag, startPoint x: 409, startPoint y: 358, endPoint x: 444, endPoint y: 354, distance: 34.8
click at [444, 365] on tr "#4 旅遊 8.7% 32.6% 905%" at bounding box center [324, 379] width 346 height 28
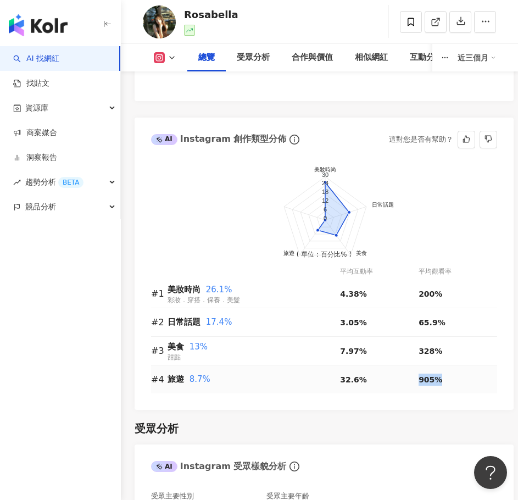
click at [444, 374] on div "905%" at bounding box center [458, 380] width 79 height 12
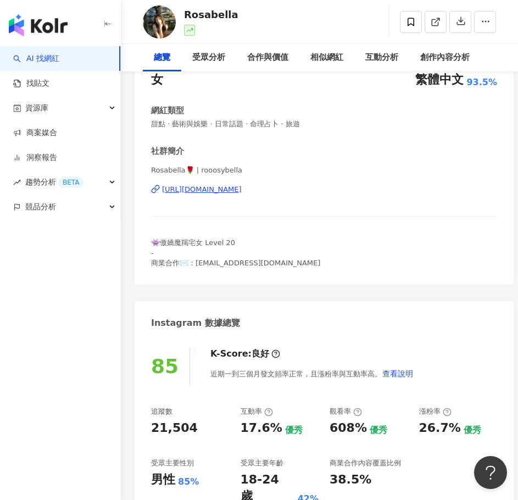
scroll to position [0, 0]
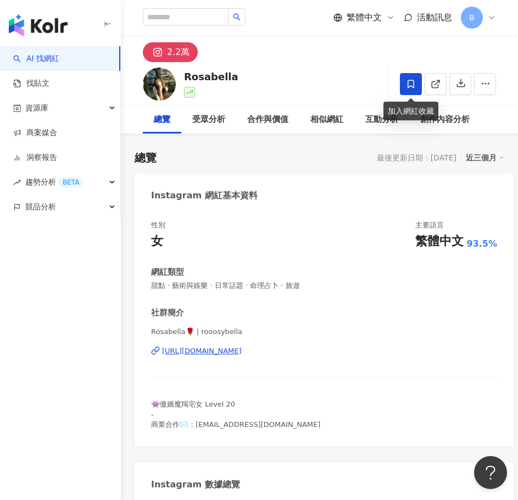
click at [412, 82] on icon at bounding box center [411, 84] width 10 height 10
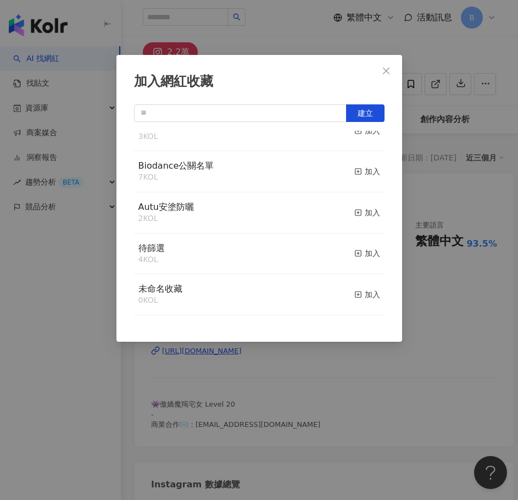
scroll to position [106, 0]
click at [354, 250] on icon "button" at bounding box center [358, 254] width 8 height 8
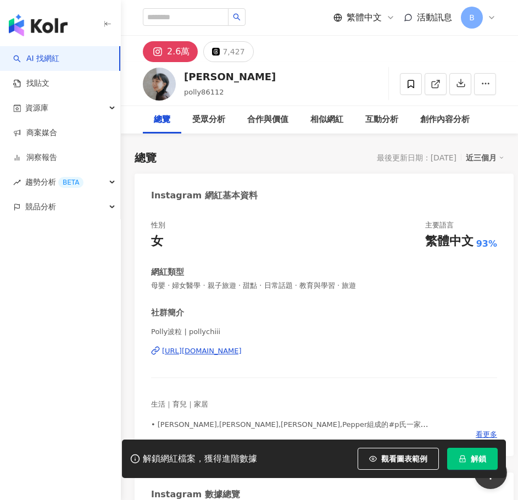
click at [242, 350] on div "https://www.instagram.com/pollychiii/" at bounding box center [202, 351] width 80 height 10
click at [415, 86] on icon at bounding box center [411, 84] width 10 height 10
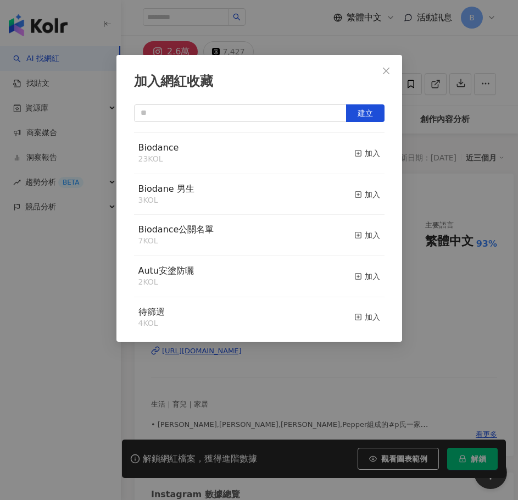
scroll to position [106, 0]
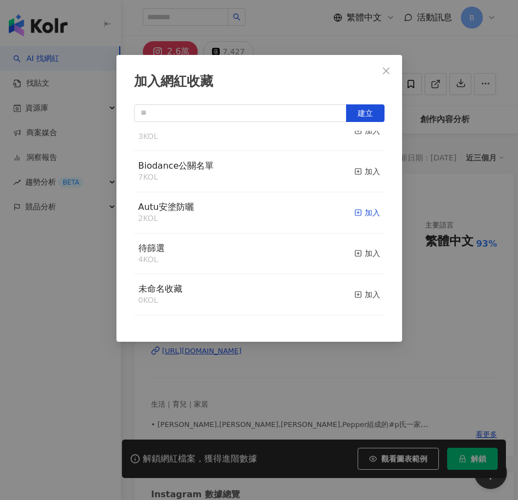
click at [354, 210] on icon "button" at bounding box center [358, 213] width 8 height 8
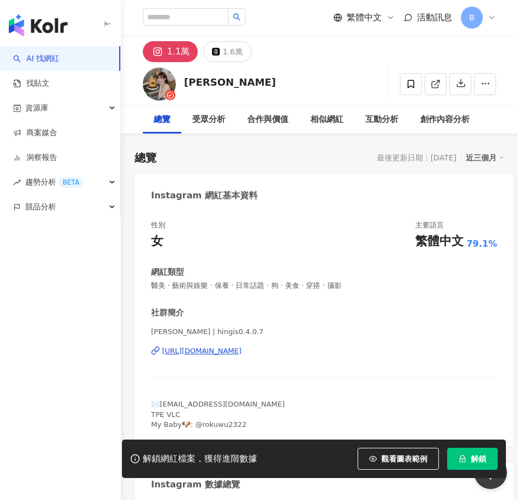
click at [295, 253] on div "性別 女 主要語言 繁體中文 79.1% 網紅類型 醫美 · 藝術與娛樂 · 保養 · 日常話題 · 狗 · 美食 · 穿搭 · 攝影 社群簡介 Hingis…" at bounding box center [324, 324] width 346 height 209
click at [242, 354] on div "https://www.instagram.com/hingis0.4.0.7/" at bounding box center [202, 351] width 80 height 10
click at [198, 16] on input "search" at bounding box center [186, 17] width 86 height 18
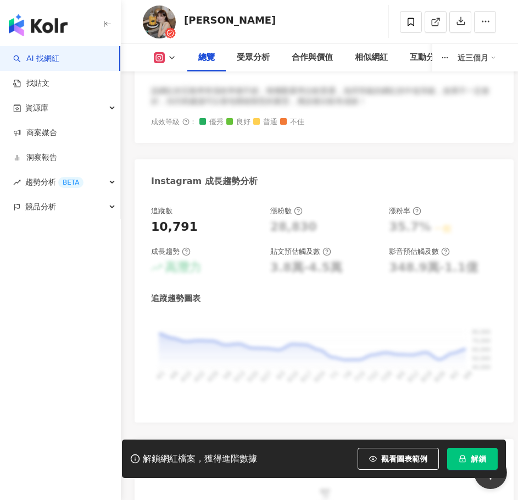
scroll to position [934, 0]
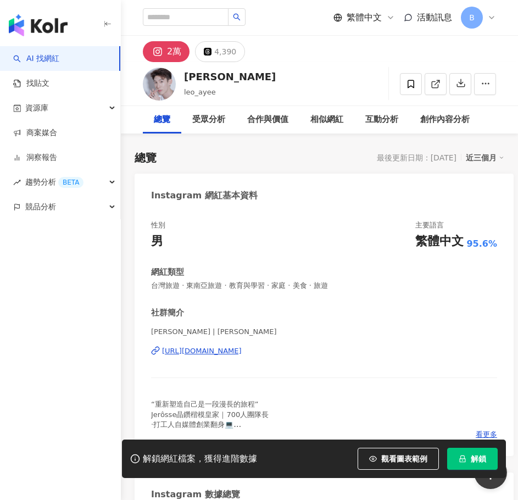
click at [239, 351] on div "https://www.instagram.com/leo_ayee/" at bounding box center [202, 351] width 80 height 10
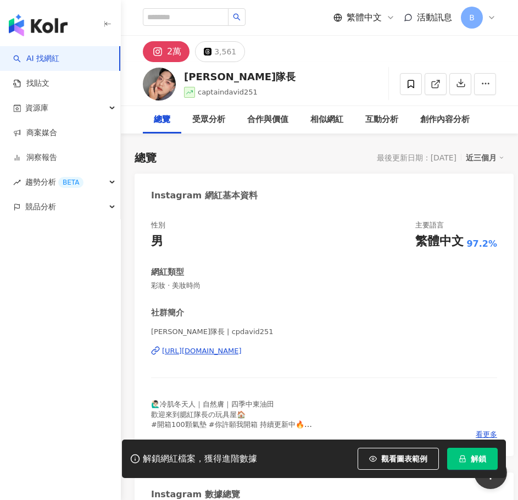
click at [219, 353] on div "[URL][DOMAIN_NAME]" at bounding box center [202, 351] width 80 height 10
click at [412, 88] on icon at bounding box center [411, 84] width 10 height 10
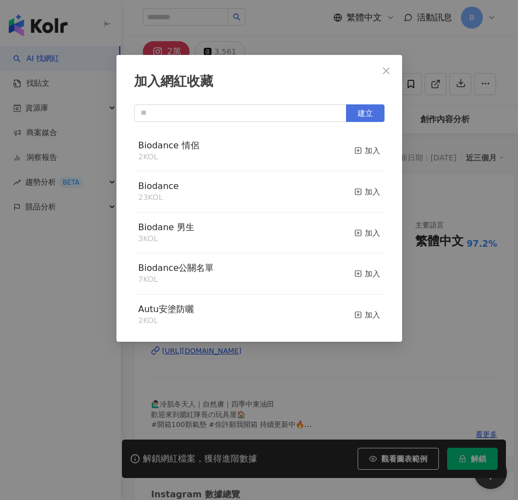
click at [365, 114] on span "建立" at bounding box center [365, 113] width 15 height 9
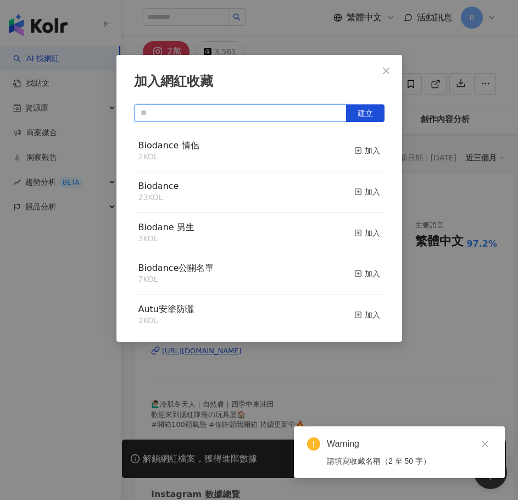
click at [212, 112] on input "text" at bounding box center [240, 113] width 213 height 18
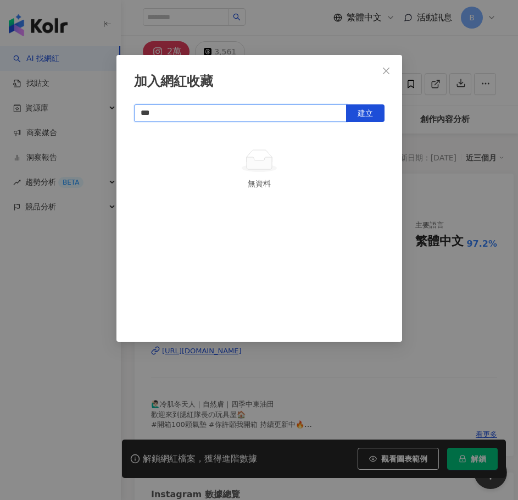
click at [212, 112] on input "***" at bounding box center [240, 113] width 213 height 18
type input "***"
click at [396, 116] on div "加入網紅收藏 *** 建立 無資料" at bounding box center [260, 198] width 286 height 287
click at [378, 115] on button "建立" at bounding box center [365, 113] width 38 height 18
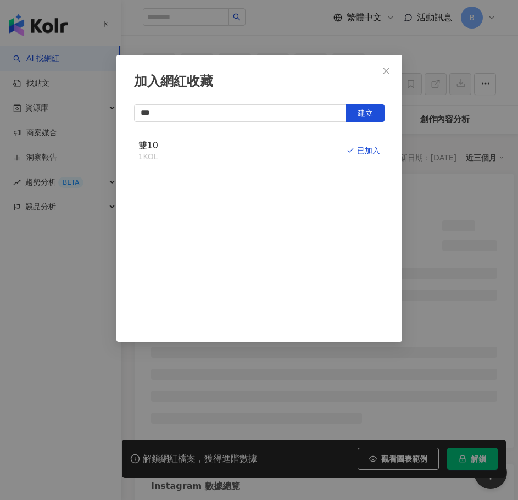
click at [380, 73] on span "Close" at bounding box center [386, 71] width 22 height 9
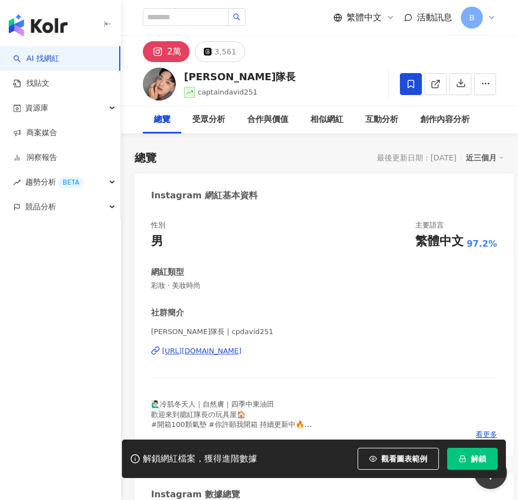
click at [480, 461] on span "解鎖" at bounding box center [478, 459] width 15 height 9
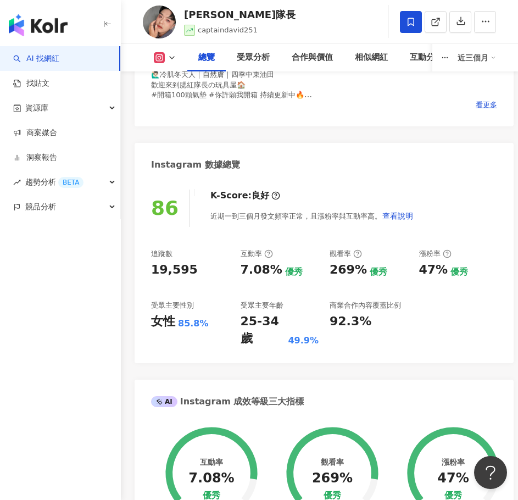
scroll to position [385, 0]
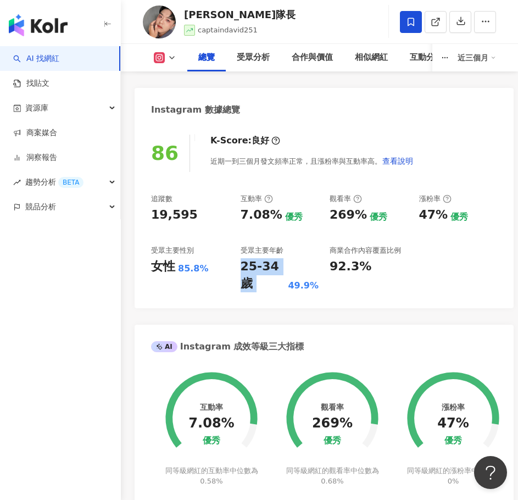
drag, startPoint x: 240, startPoint y: 268, endPoint x: 293, endPoint y: 274, distance: 53.0
click at [293, 274] on div "25-34 歲 49.9%" at bounding box center [280, 275] width 79 height 34
click at [293, 280] on div "49.9%" at bounding box center [303, 286] width 31 height 12
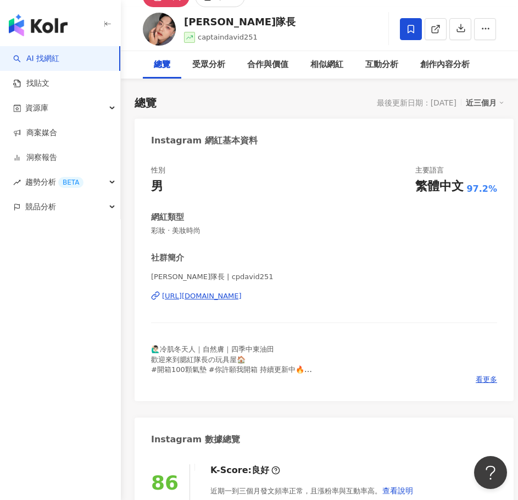
scroll to position [0, 0]
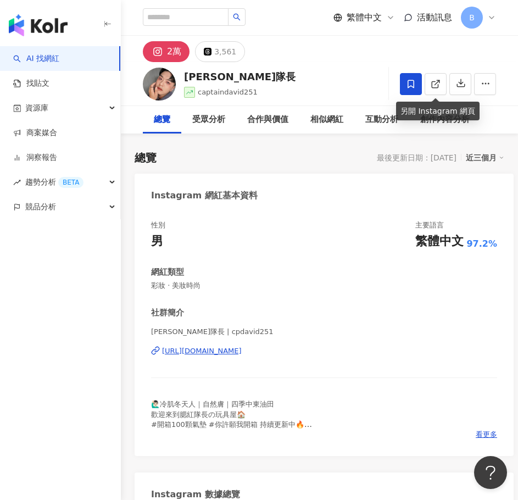
click at [415, 81] on icon at bounding box center [411, 84] width 10 height 10
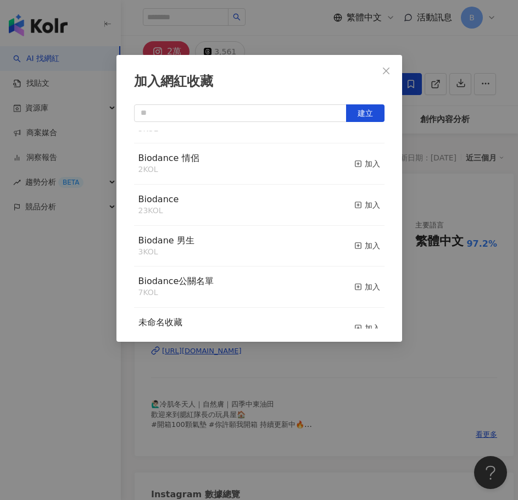
scroll to position [147, 0]
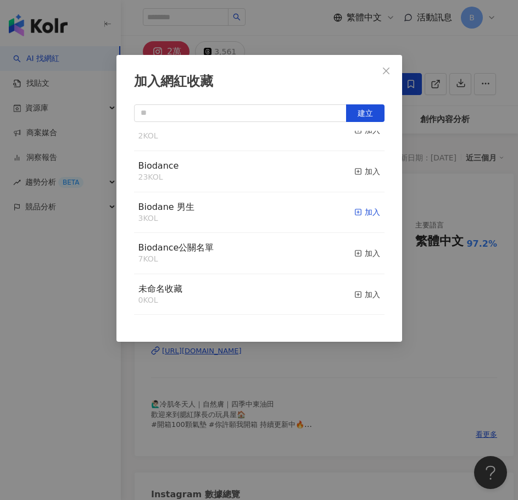
click at [357, 213] on div "加入" at bounding box center [367, 212] width 26 height 12
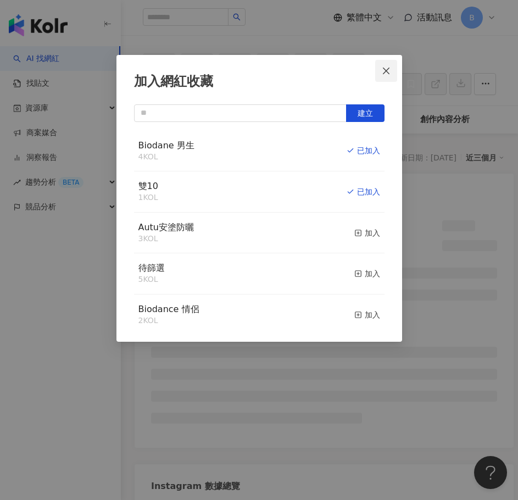
click at [384, 72] on icon "close" at bounding box center [386, 71] width 9 height 9
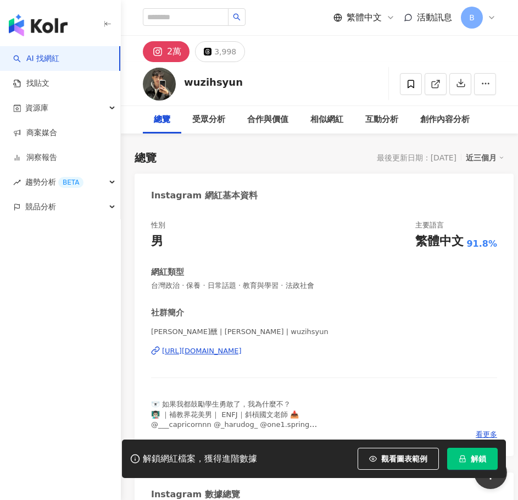
click at [242, 354] on div "[URL][DOMAIN_NAME]" at bounding box center [202, 351] width 80 height 10
click at [298, 240] on div "性別 男 主要語言 繁體中文 91.8%" at bounding box center [324, 235] width 346 height 30
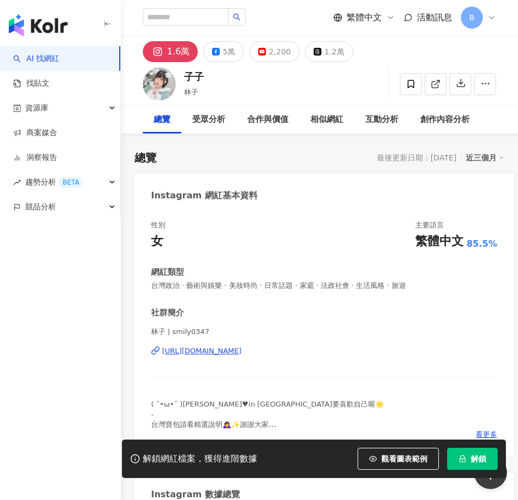
click at [223, 353] on div "[URL][DOMAIN_NAME]" at bounding box center [202, 351] width 80 height 10
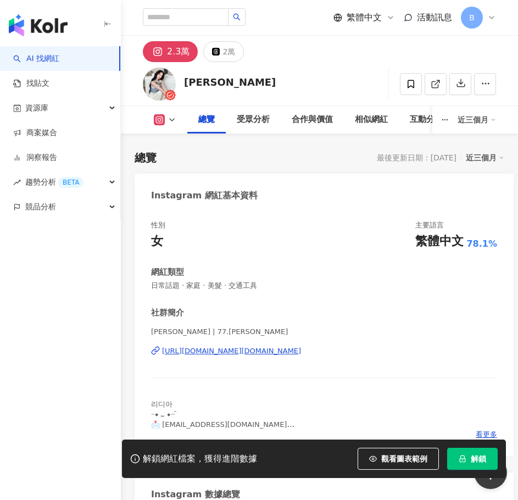
click at [193, 348] on div "https://www.instagram.com/77.lydia_/" at bounding box center [231, 351] width 139 height 10
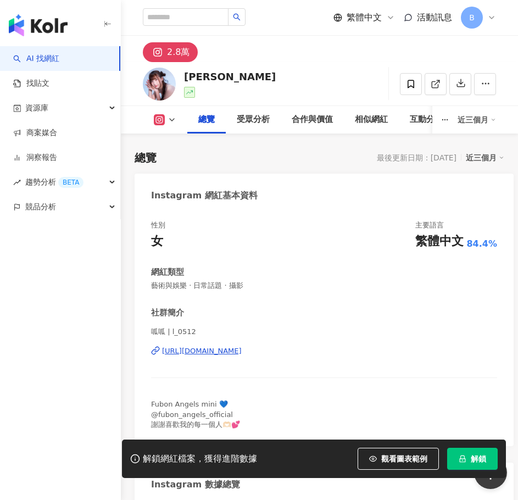
click at [212, 356] on div "https://www.instagram.com/l_0512/" at bounding box center [202, 351] width 80 height 10
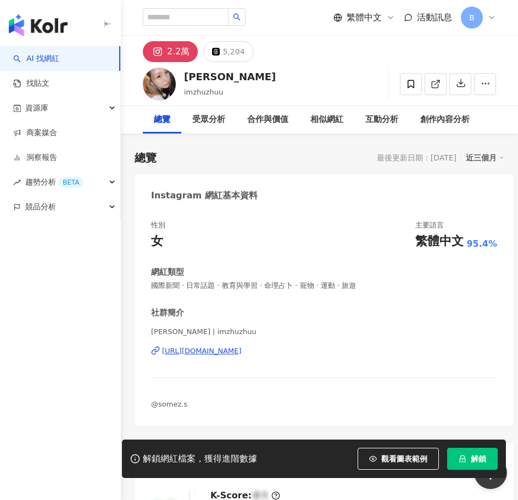
click at [242, 346] on div "https://www.instagram.com/imzhuzhuu/" at bounding box center [202, 351] width 80 height 10
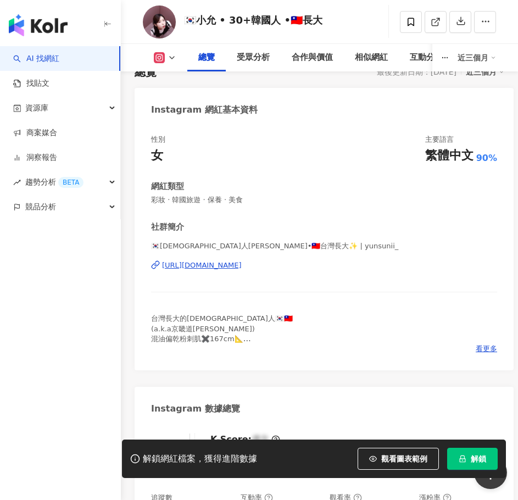
scroll to position [110, 0]
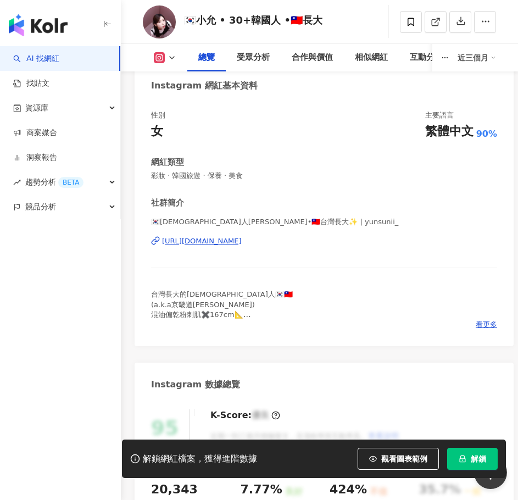
click at [242, 243] on div "[URL][DOMAIN_NAME]" at bounding box center [202, 241] width 80 height 10
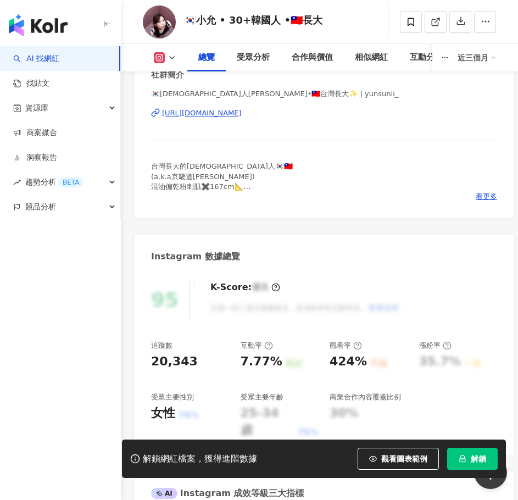
scroll to position [220, 0]
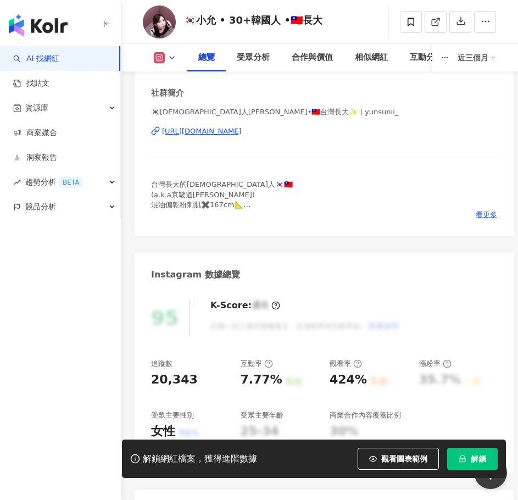
click at [485, 464] on button "解鎖" at bounding box center [472, 459] width 51 height 22
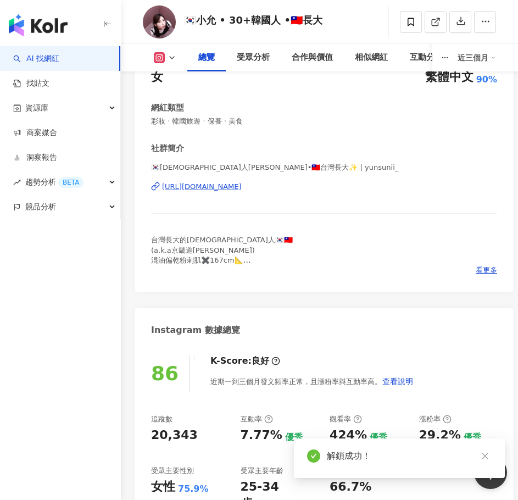
scroll to position [165, 0]
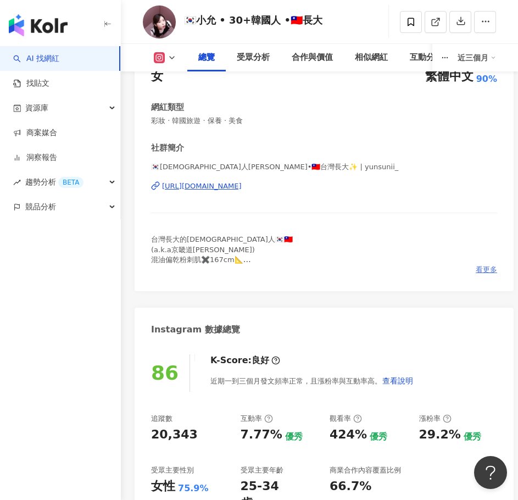
click at [489, 270] on span "看更多" at bounding box center [486, 270] width 21 height 10
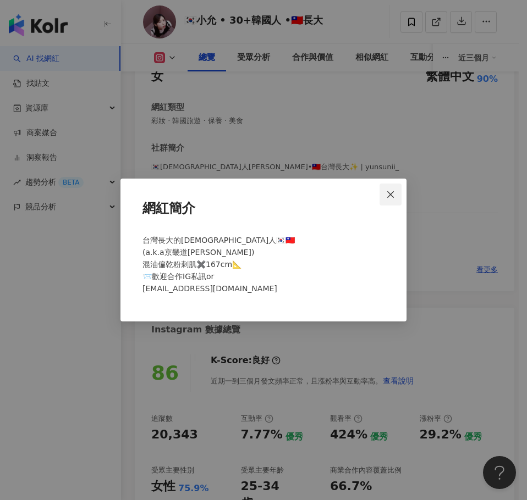
click at [396, 197] on span "Close" at bounding box center [390, 194] width 22 height 9
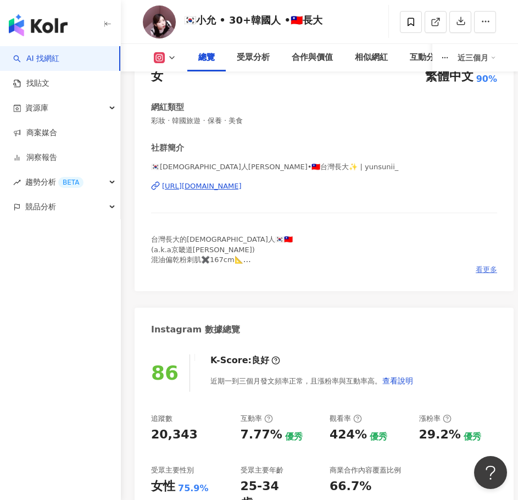
click at [487, 268] on span "看更多" at bounding box center [486, 270] width 21 height 10
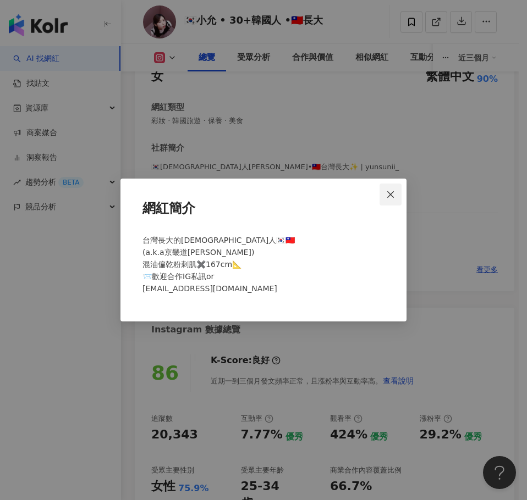
click at [396, 195] on span "Close" at bounding box center [390, 194] width 22 height 9
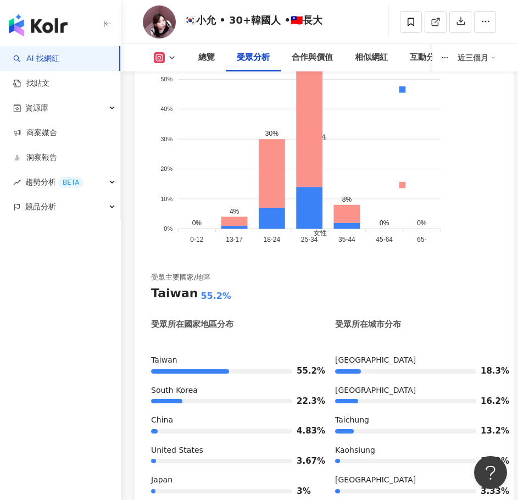
scroll to position [1539, 0]
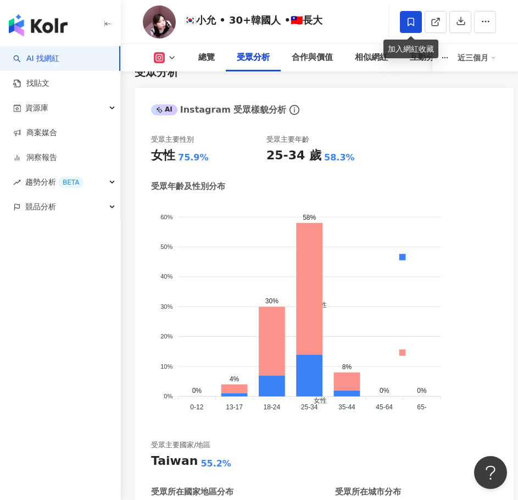
click at [413, 19] on icon at bounding box center [411, 22] width 10 height 10
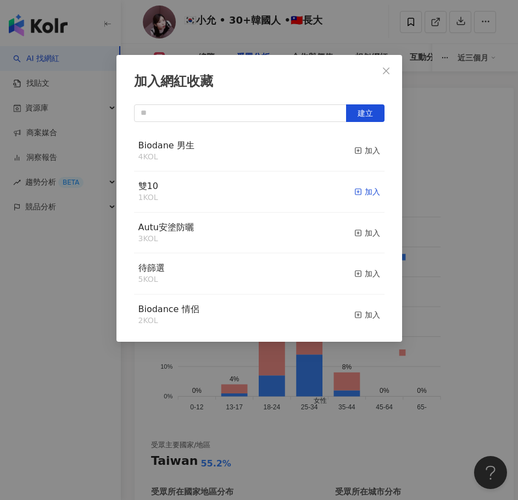
click at [365, 195] on div "加入" at bounding box center [367, 192] width 26 height 12
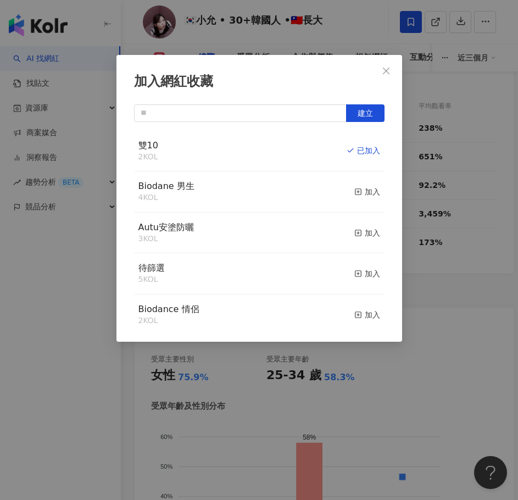
scroll to position [1252, 0]
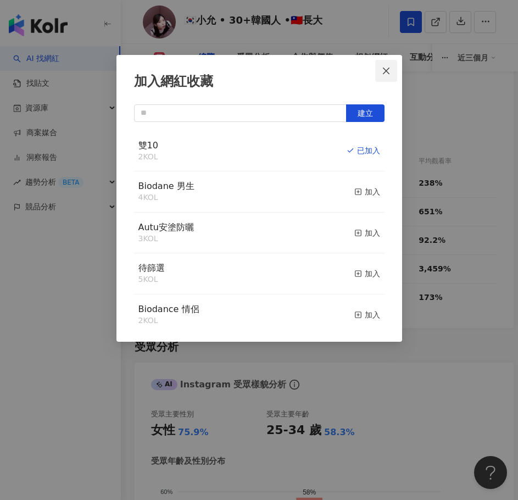
click at [391, 71] on span "Close" at bounding box center [386, 71] width 22 height 9
